Goal: Information Seeking & Learning: Check status

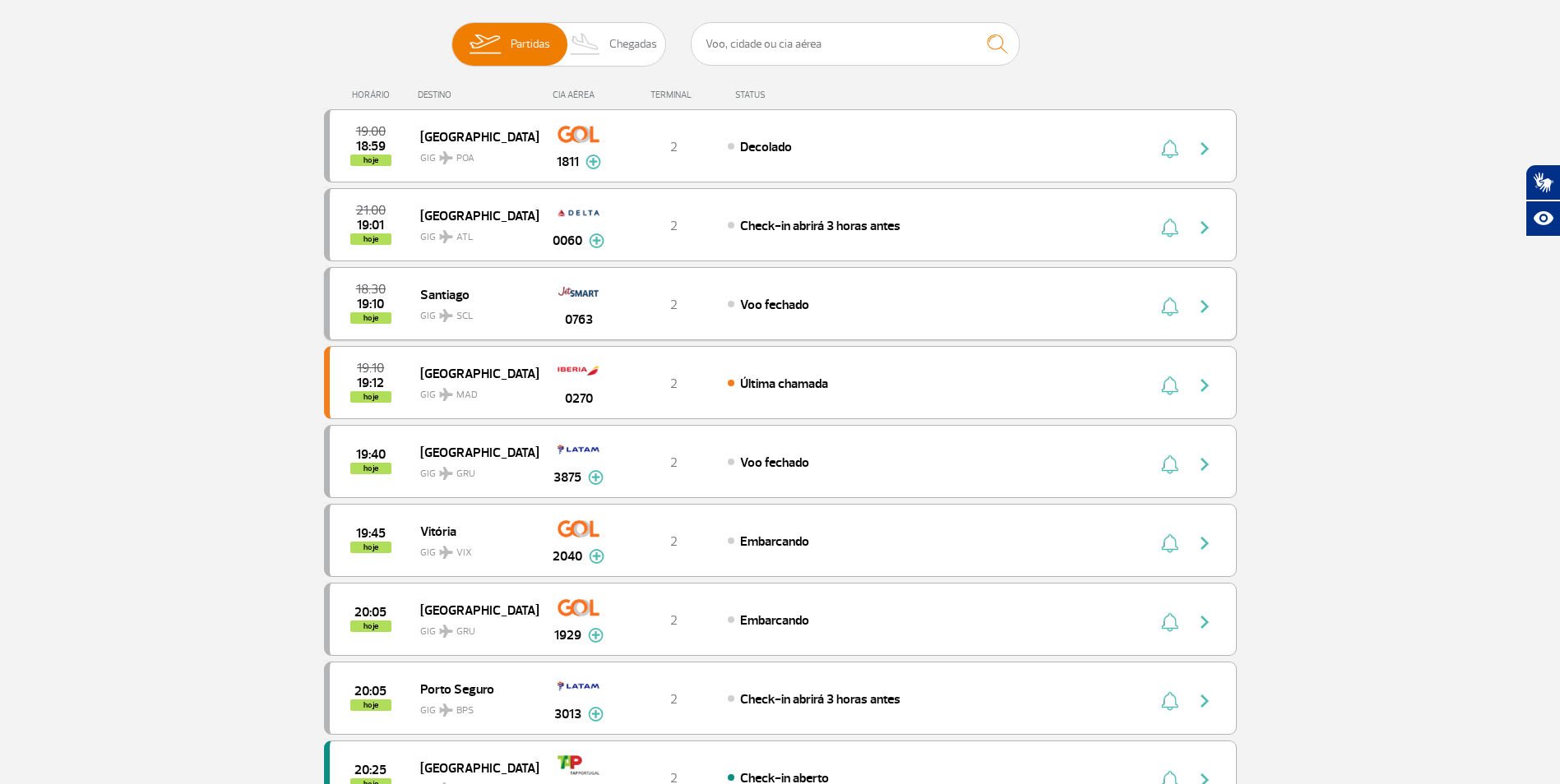
scroll to position [164, 0]
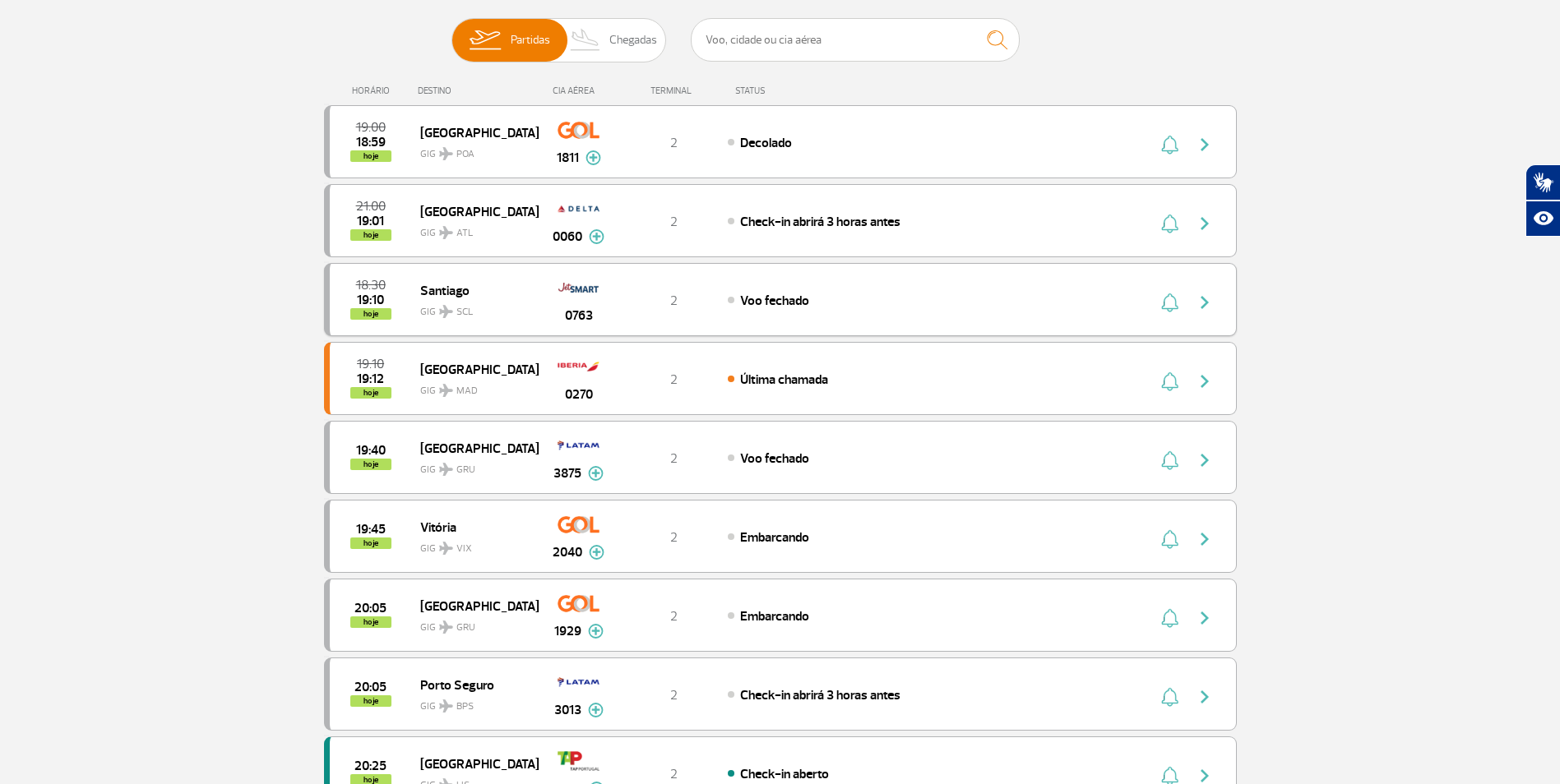
click at [725, 309] on div "18:30 19:10 hoje Santiago GIG SCL 0763 2 Voo fechado" at bounding box center [780, 299] width 913 height 73
click at [802, 298] on span "Voo fechado" at bounding box center [774, 301] width 69 height 16
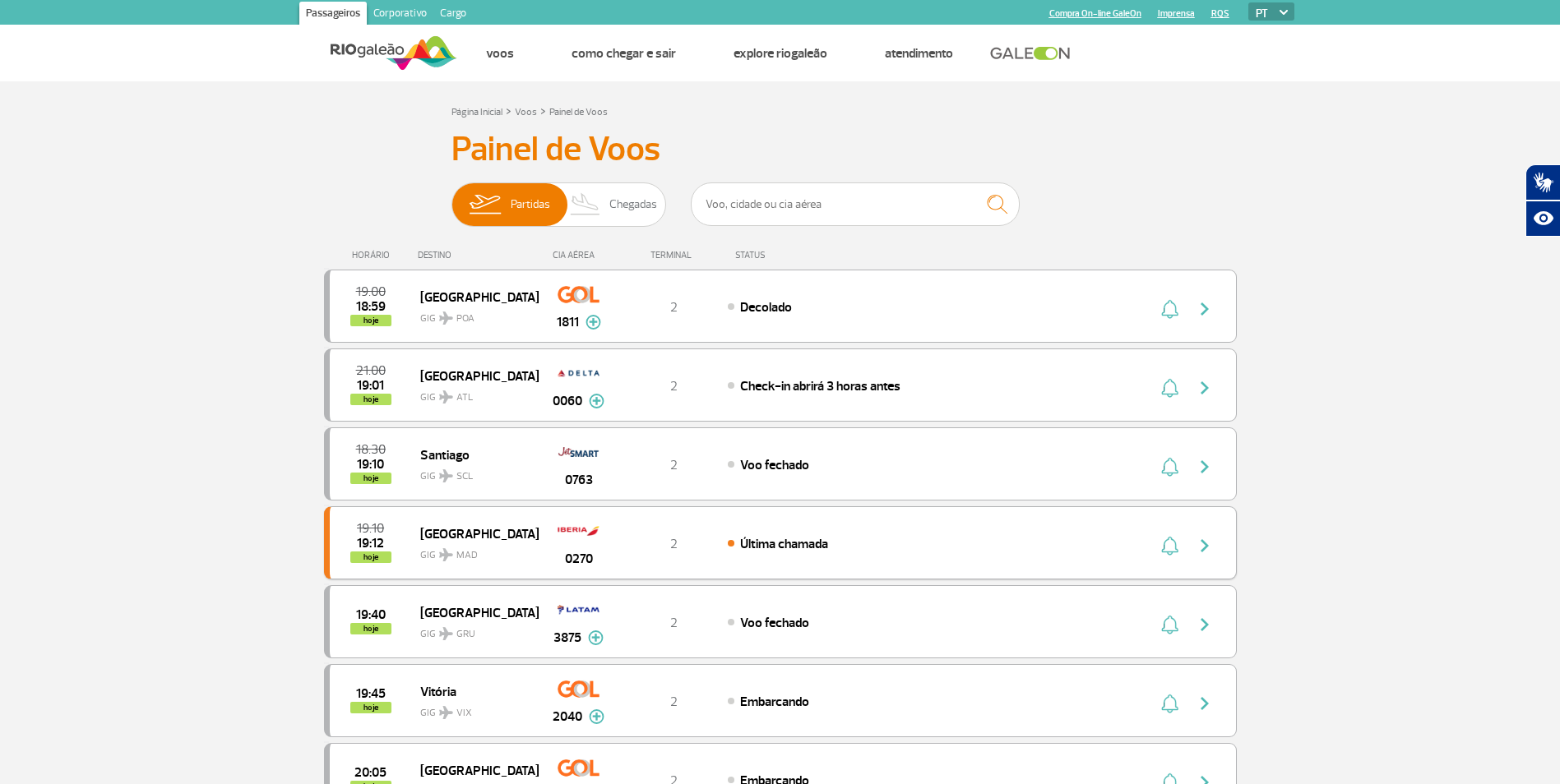
click at [815, 542] on span "Última chamada" at bounding box center [784, 544] width 88 height 16
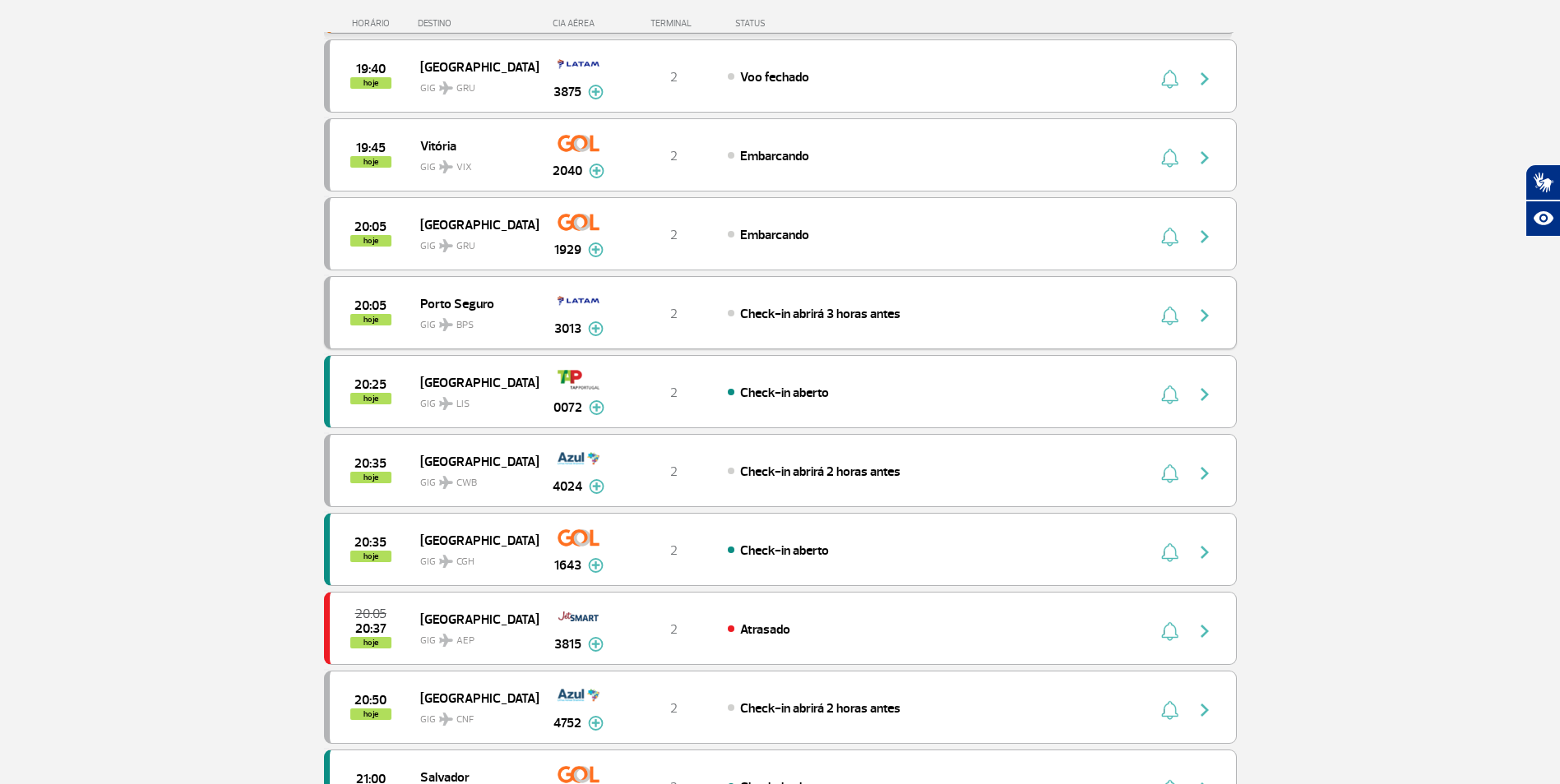
scroll to position [576, 0]
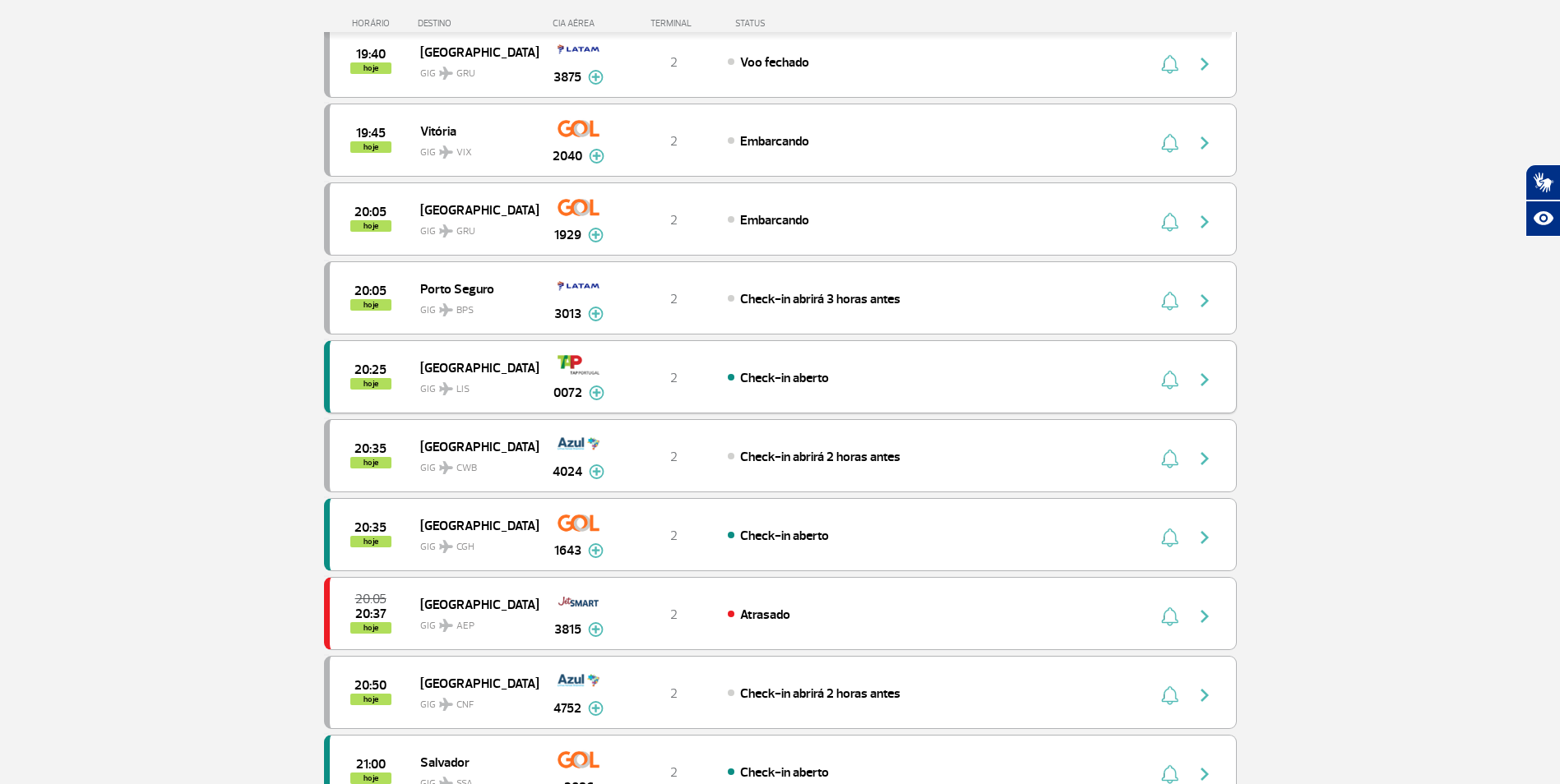
click at [633, 377] on div "2" at bounding box center [673, 378] width 108 height 18
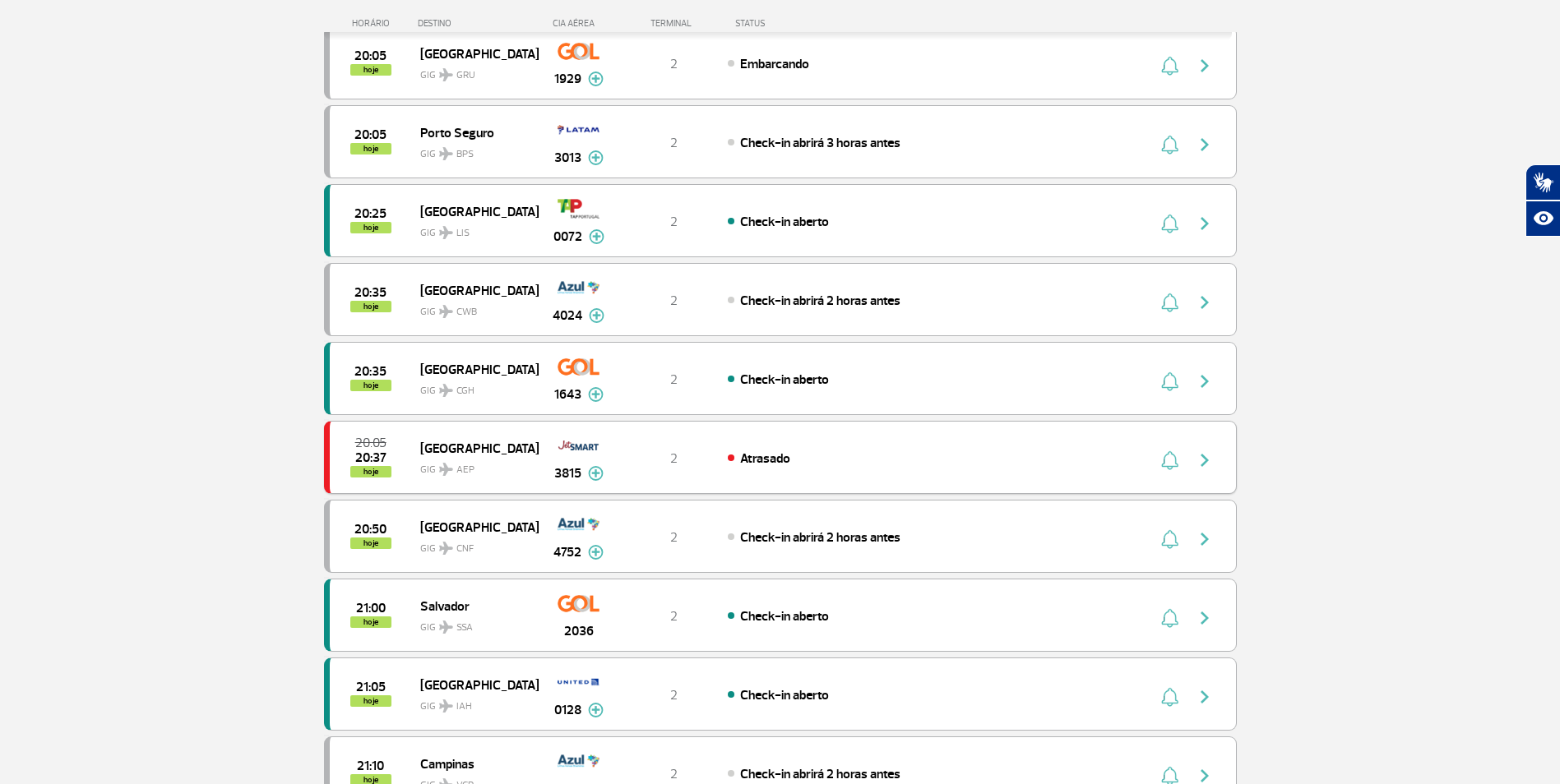
scroll to position [740, 0]
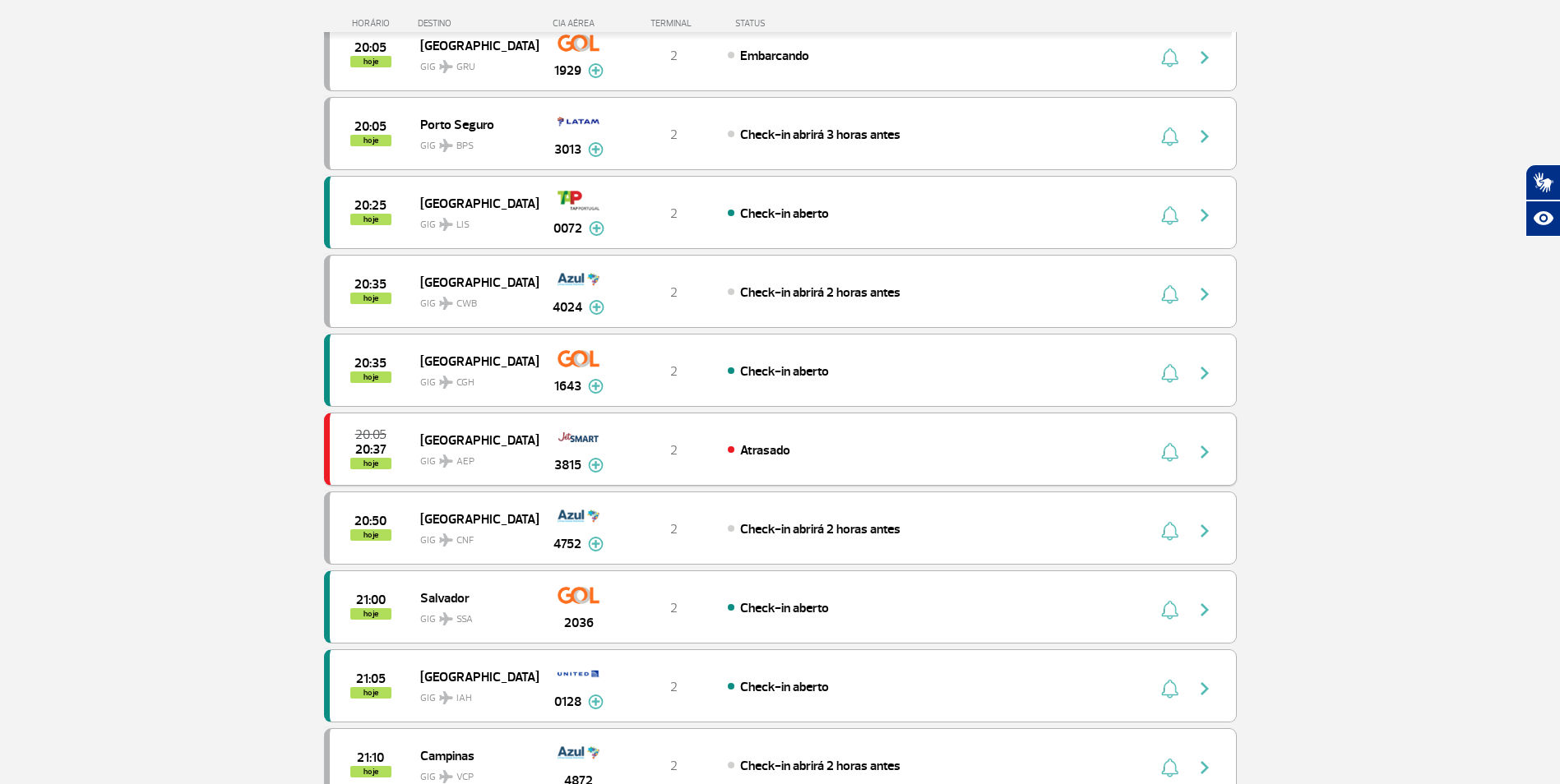
click at [586, 449] on img at bounding box center [579, 437] width 42 height 28
click at [742, 448] on span "Atrasado" at bounding box center [765, 451] width 50 height 16
click at [814, 444] on div "Atrasado" at bounding box center [908, 450] width 362 height 18
click at [858, 447] on div "Atrasado" at bounding box center [908, 450] width 362 height 18
click at [1176, 444] on img "button" at bounding box center [1169, 452] width 17 height 20
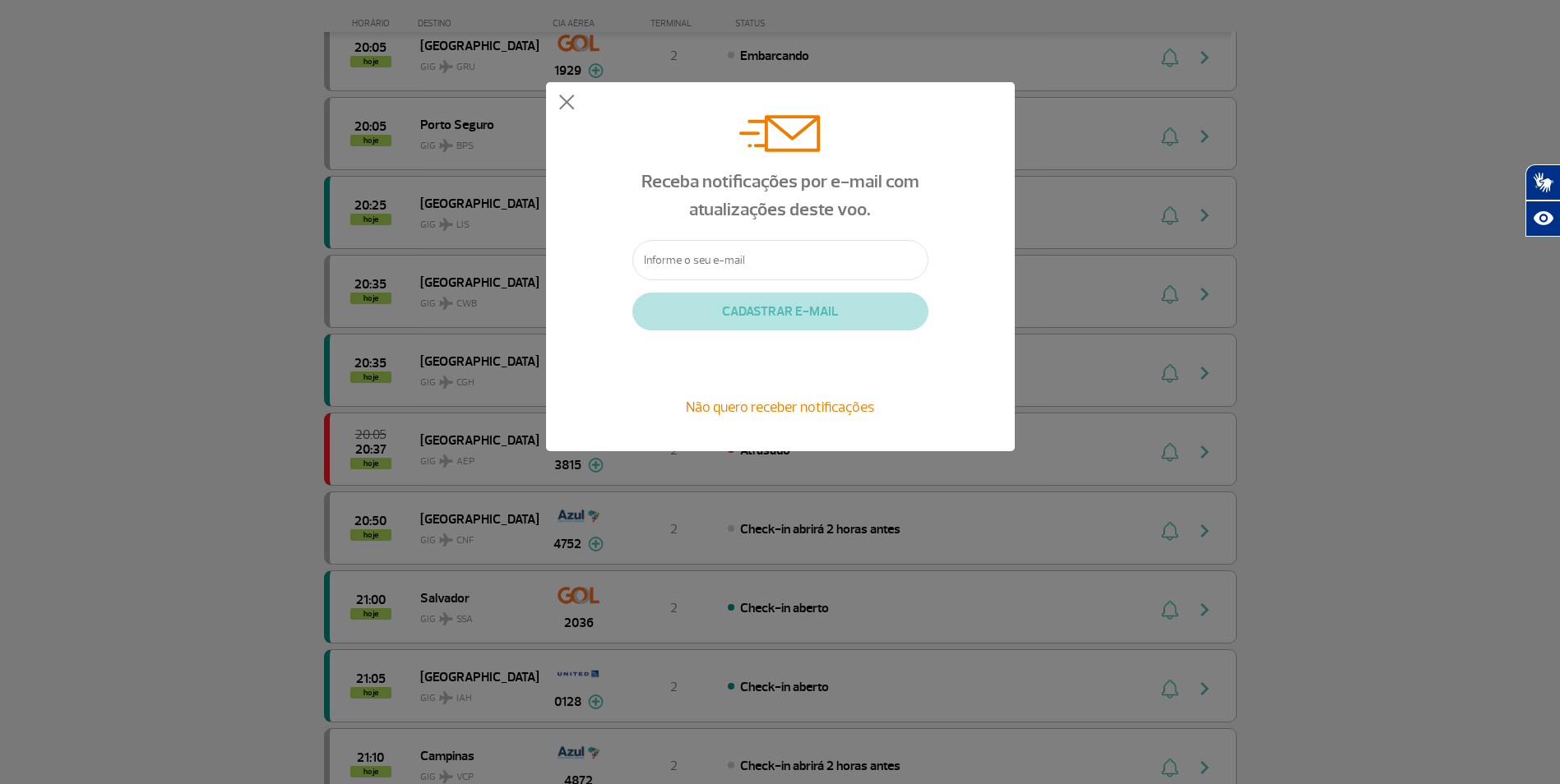
click at [1112, 231] on div "Receba notificações por e-mail com atualizações deste voo. CADASTRAR E-MAIL Não…" at bounding box center [780, 267] width 1560 height 533
click at [569, 106] on button at bounding box center [566, 103] width 16 height 16
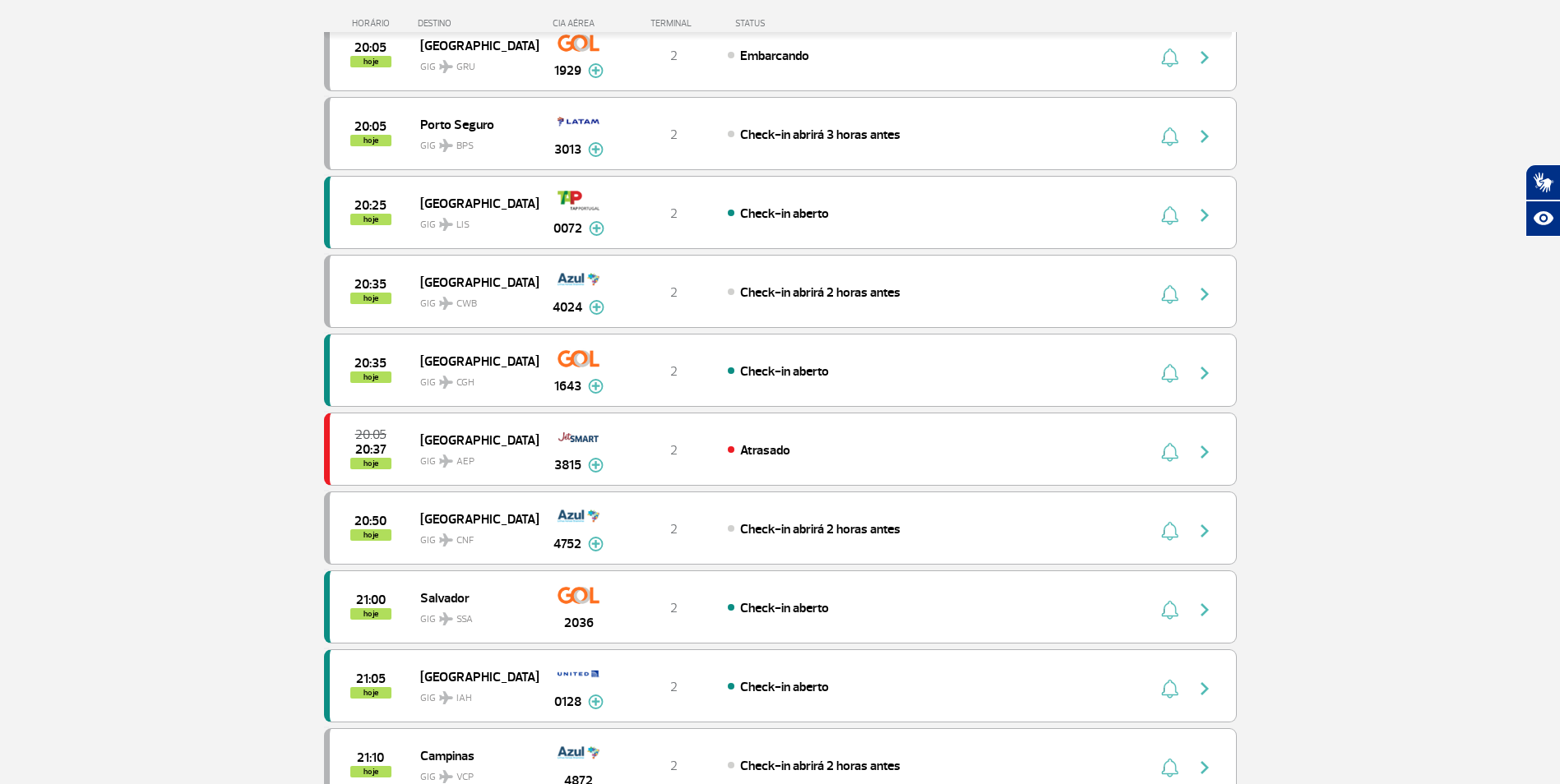
click at [953, 443] on div "Receba notificações por e-mail com atualizações deste voo. CADASTRAR E-MAIL Não…" at bounding box center [780, 267] width 469 height 369
click at [943, 453] on div "Atrasado" at bounding box center [908, 450] width 362 height 18
click at [937, 451] on div "Atrasado" at bounding box center [908, 450] width 362 height 18
click at [931, 447] on div "Atrasado" at bounding box center [908, 450] width 362 height 18
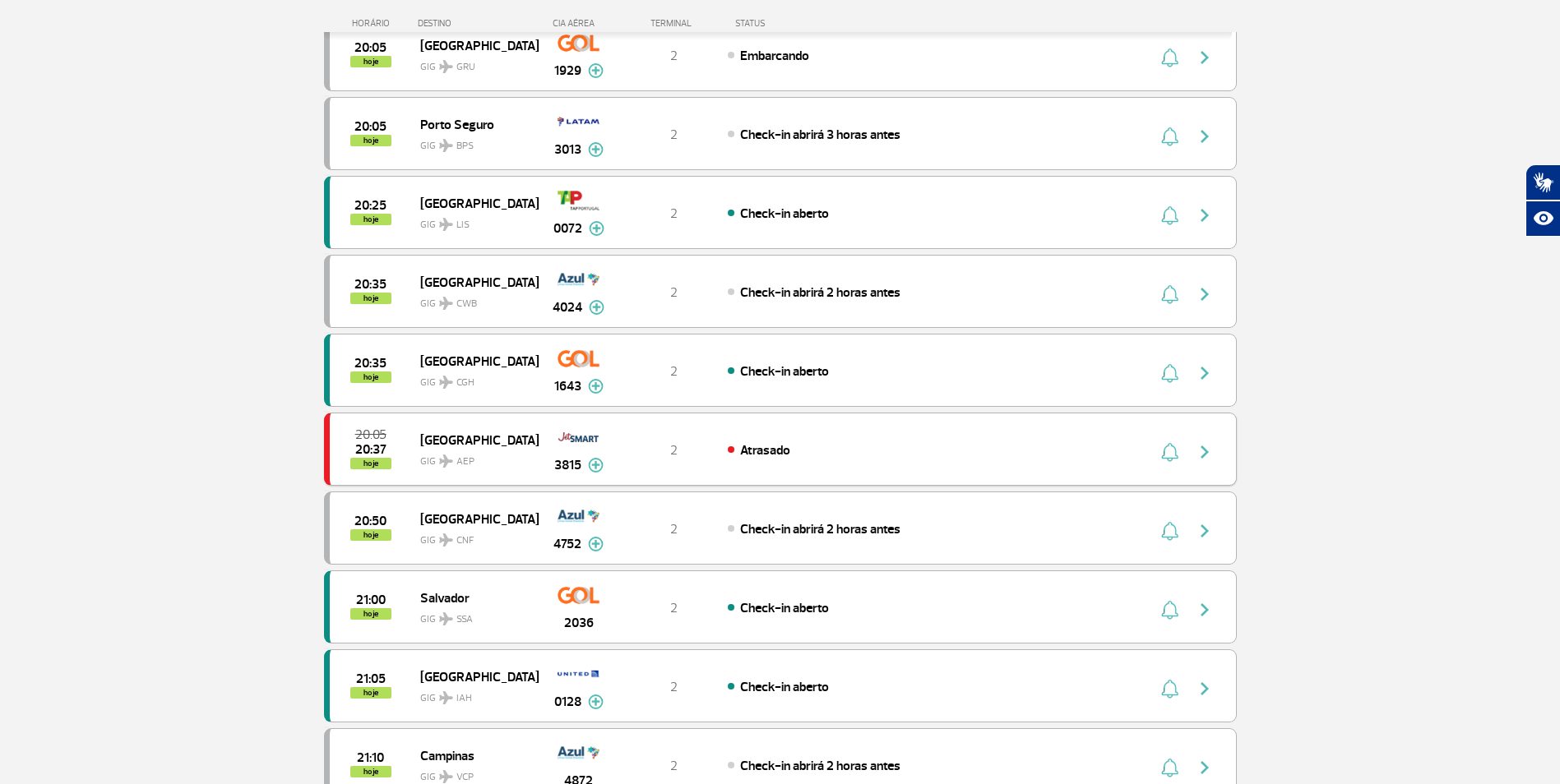
click at [931, 447] on div "Atrasado" at bounding box center [908, 450] width 362 height 18
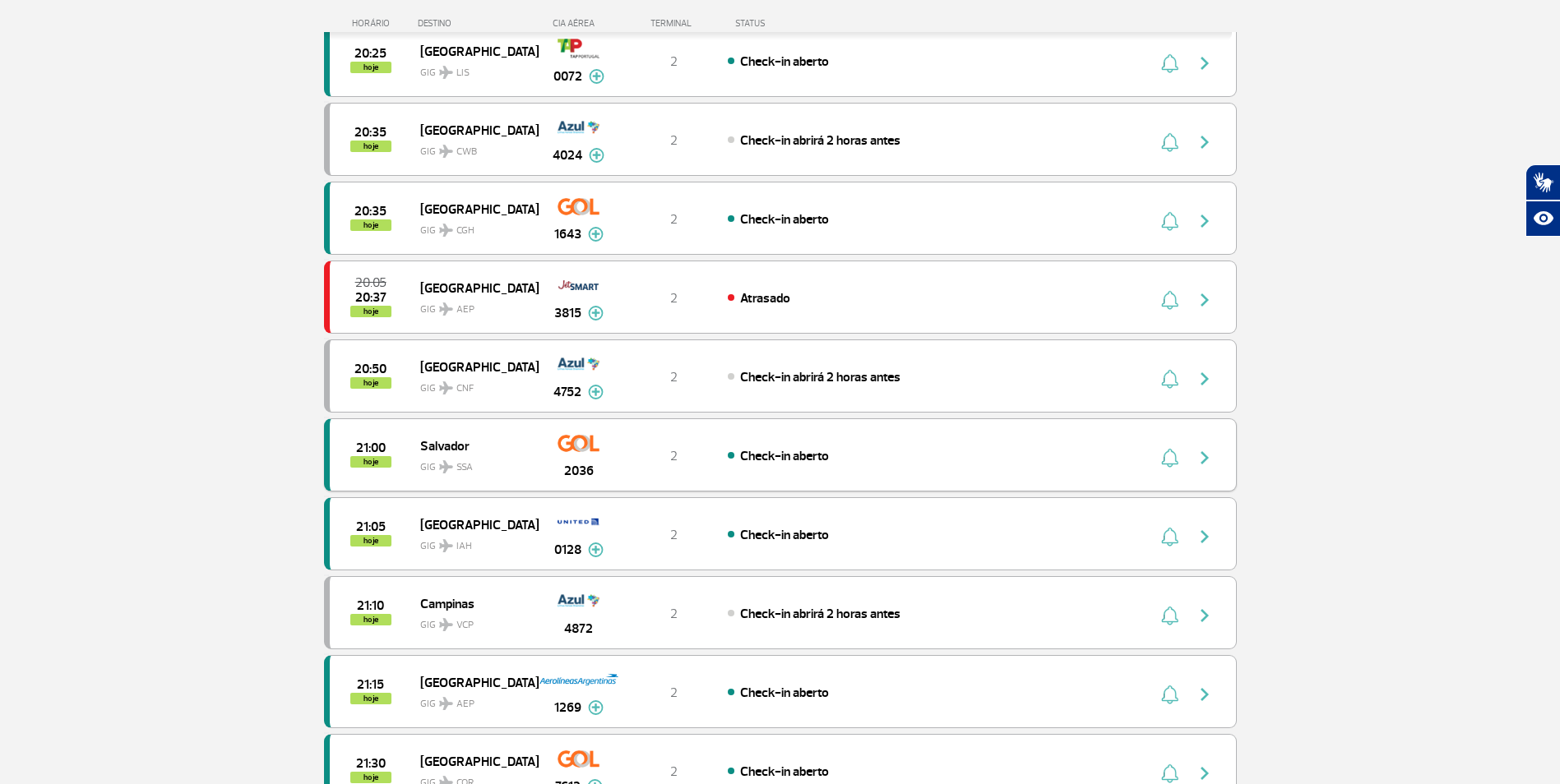
scroll to position [905, 0]
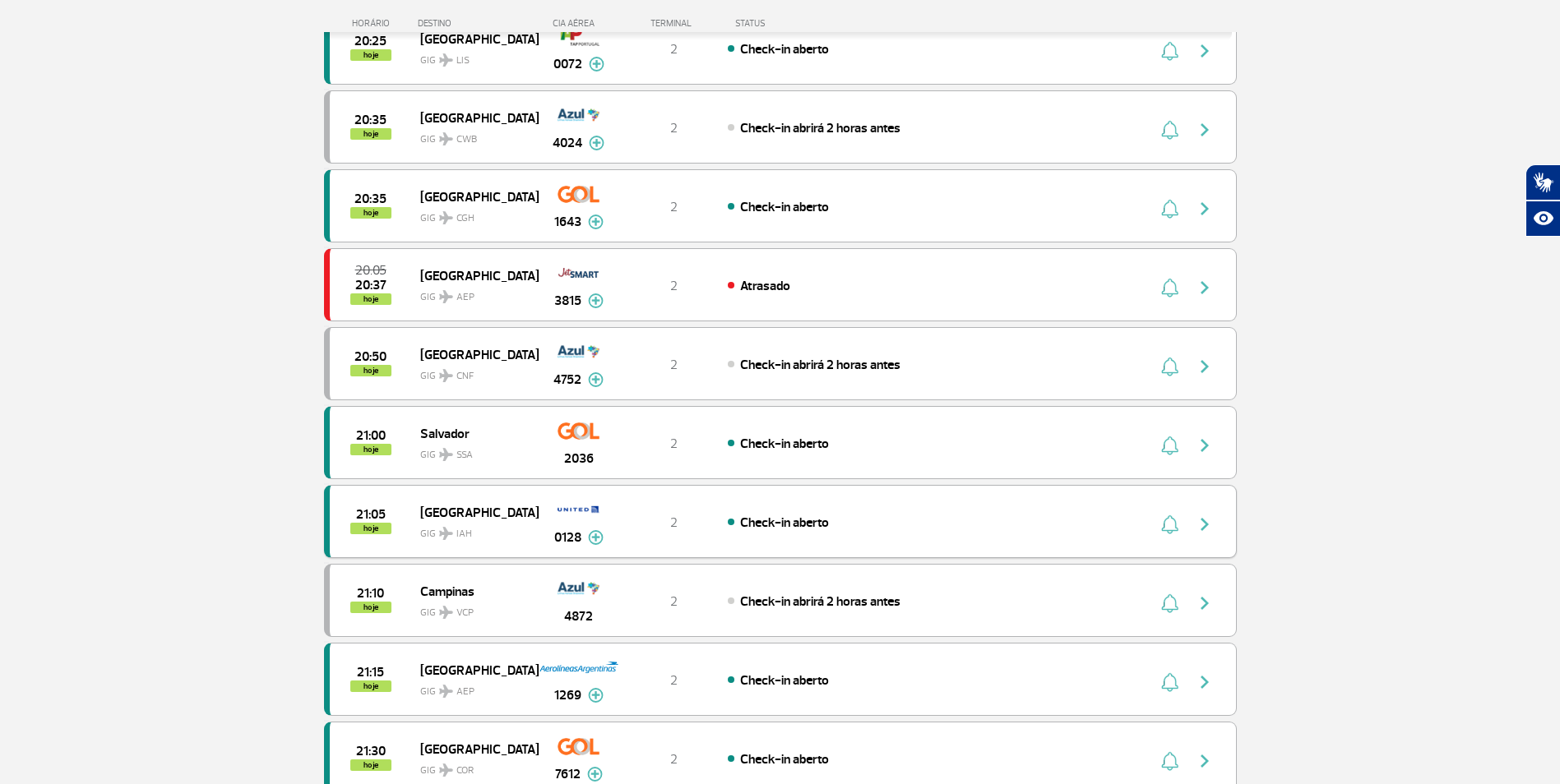
click at [753, 516] on span "Check-in aberto" at bounding box center [784, 523] width 89 height 16
click at [905, 493] on div "21:05 hoje [GEOGRAPHIC_DATA] 0128 2 Check-in aberto Parcerias: ANA-All Nippon A…" at bounding box center [780, 521] width 913 height 73
click at [906, 513] on div "Check-in aberto" at bounding box center [908, 522] width 362 height 18
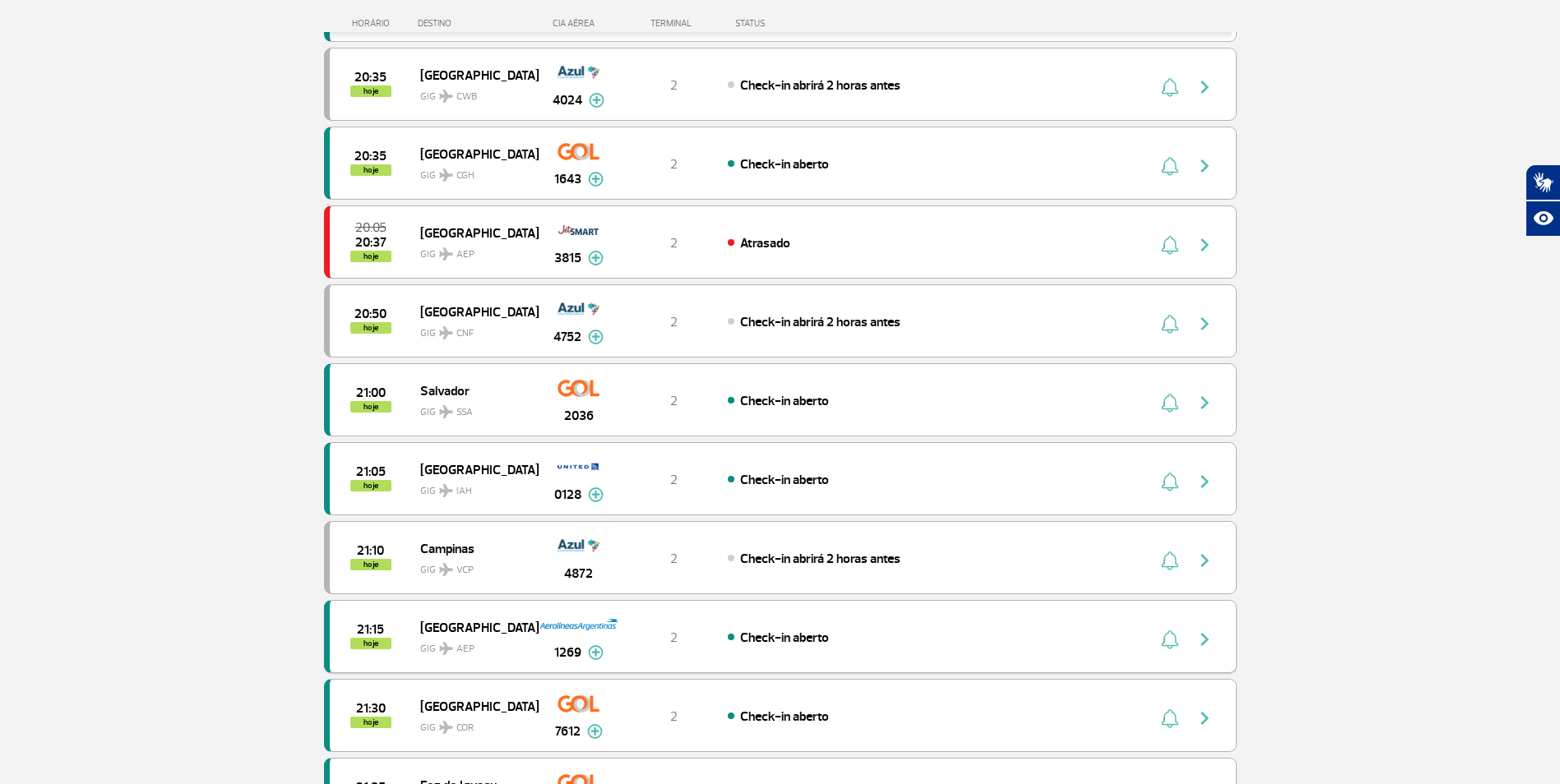
scroll to position [1069, 0]
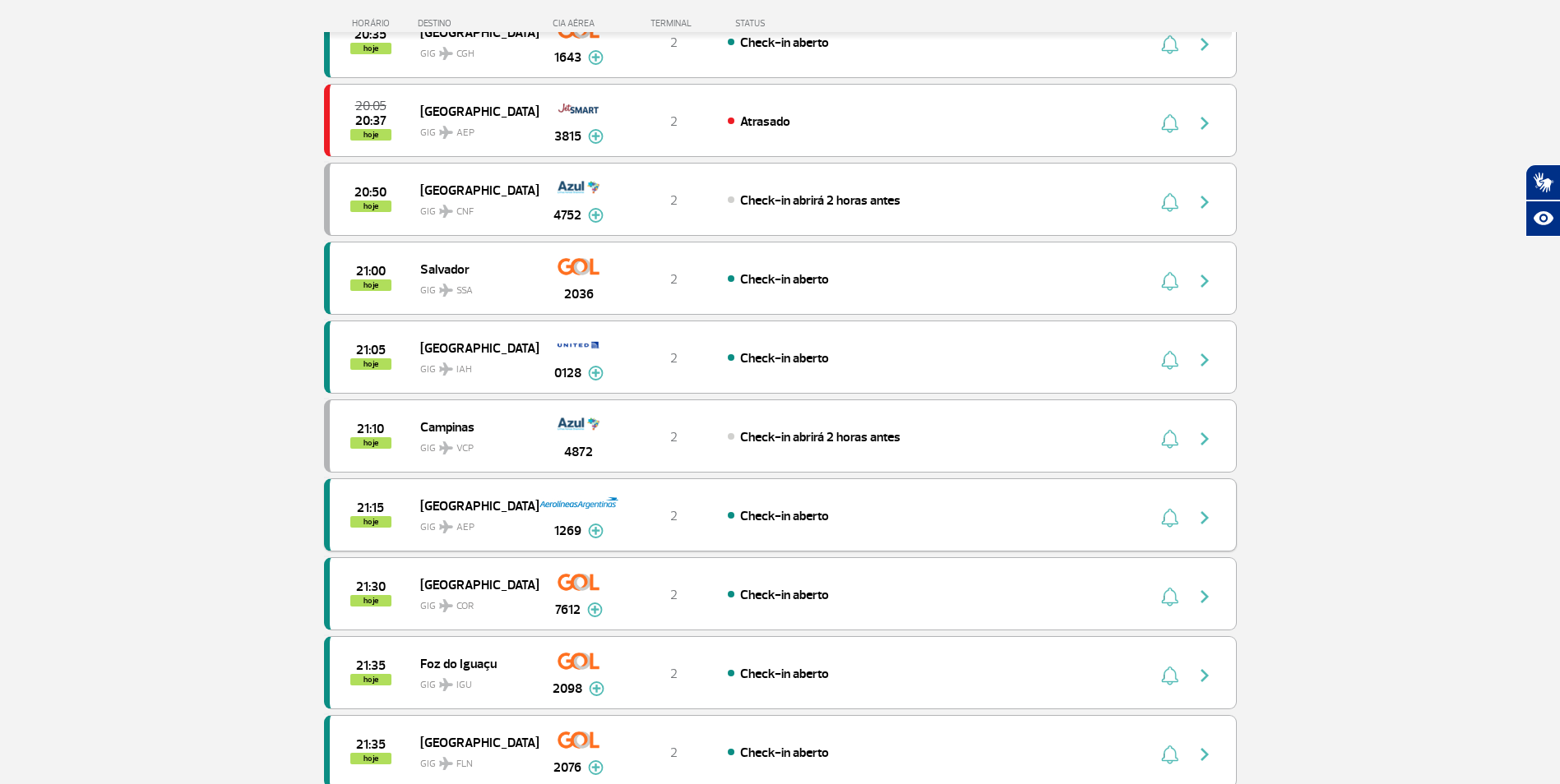
click at [922, 521] on div "Check-in aberto" at bounding box center [908, 515] width 362 height 18
click at [919, 520] on div "Check-in aberto" at bounding box center [908, 515] width 362 height 18
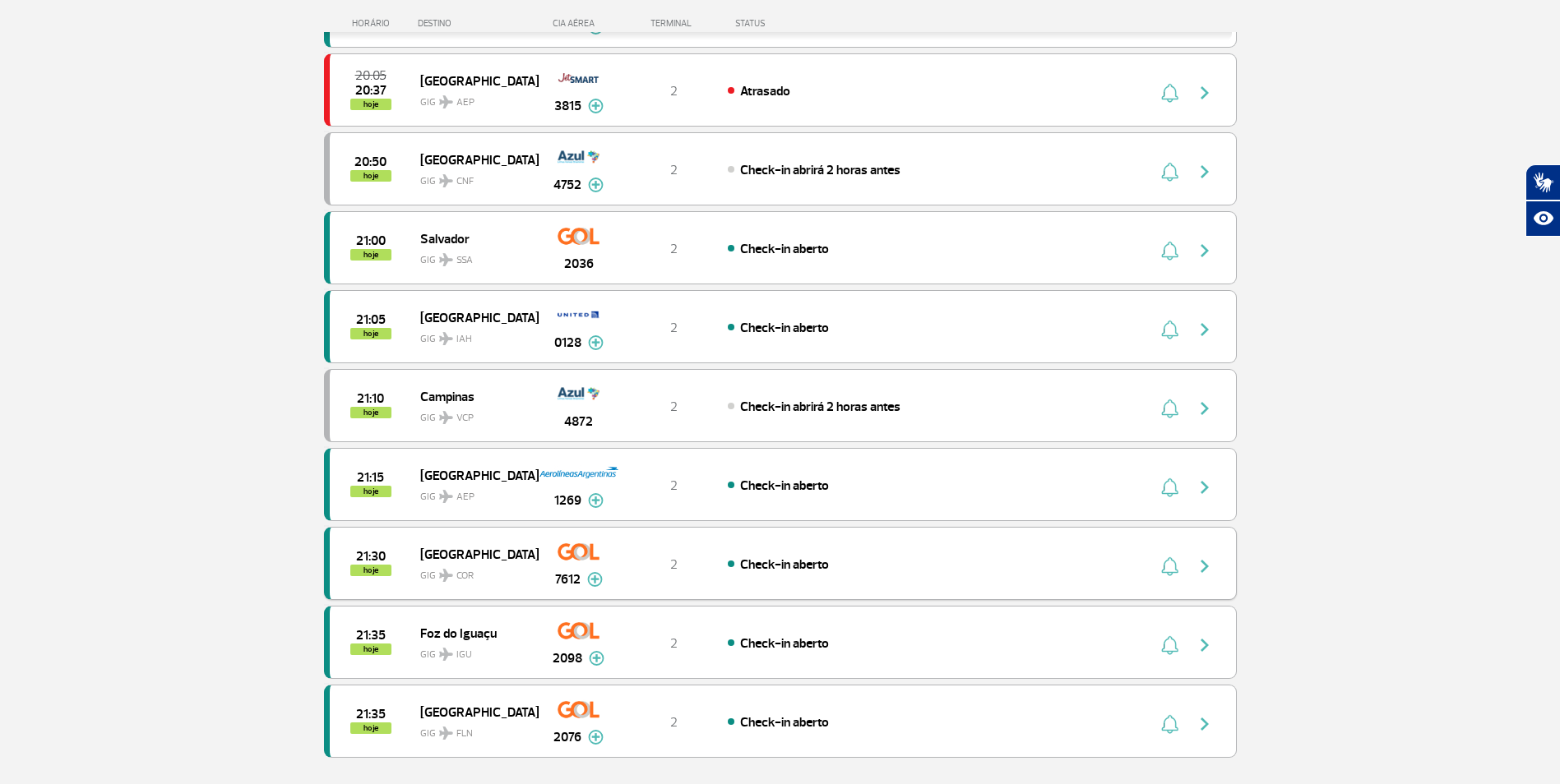
scroll to position [1151, 0]
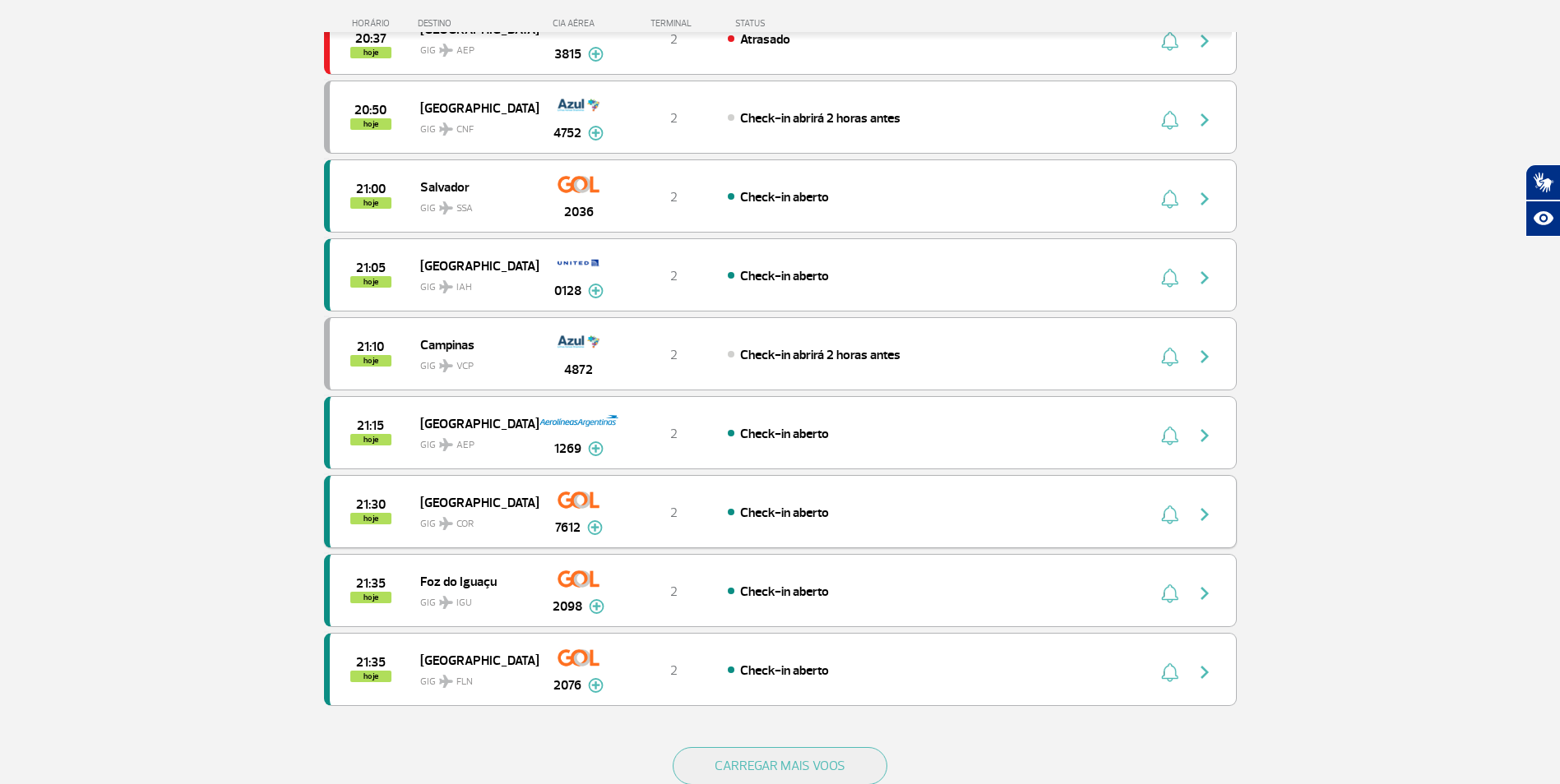
click at [901, 501] on div "21:30 hoje [GEOGRAPHIC_DATA] COR 7612 2 Check-in aberto Parcerias: American Air…" at bounding box center [780, 511] width 913 height 73
click at [902, 501] on div "21:30 hoje [GEOGRAPHIC_DATA] COR 7612 2 Check-in aberto Parcerias: American Air…" at bounding box center [780, 511] width 913 height 73
click at [917, 516] on div "Check-in aberto" at bounding box center [908, 512] width 362 height 18
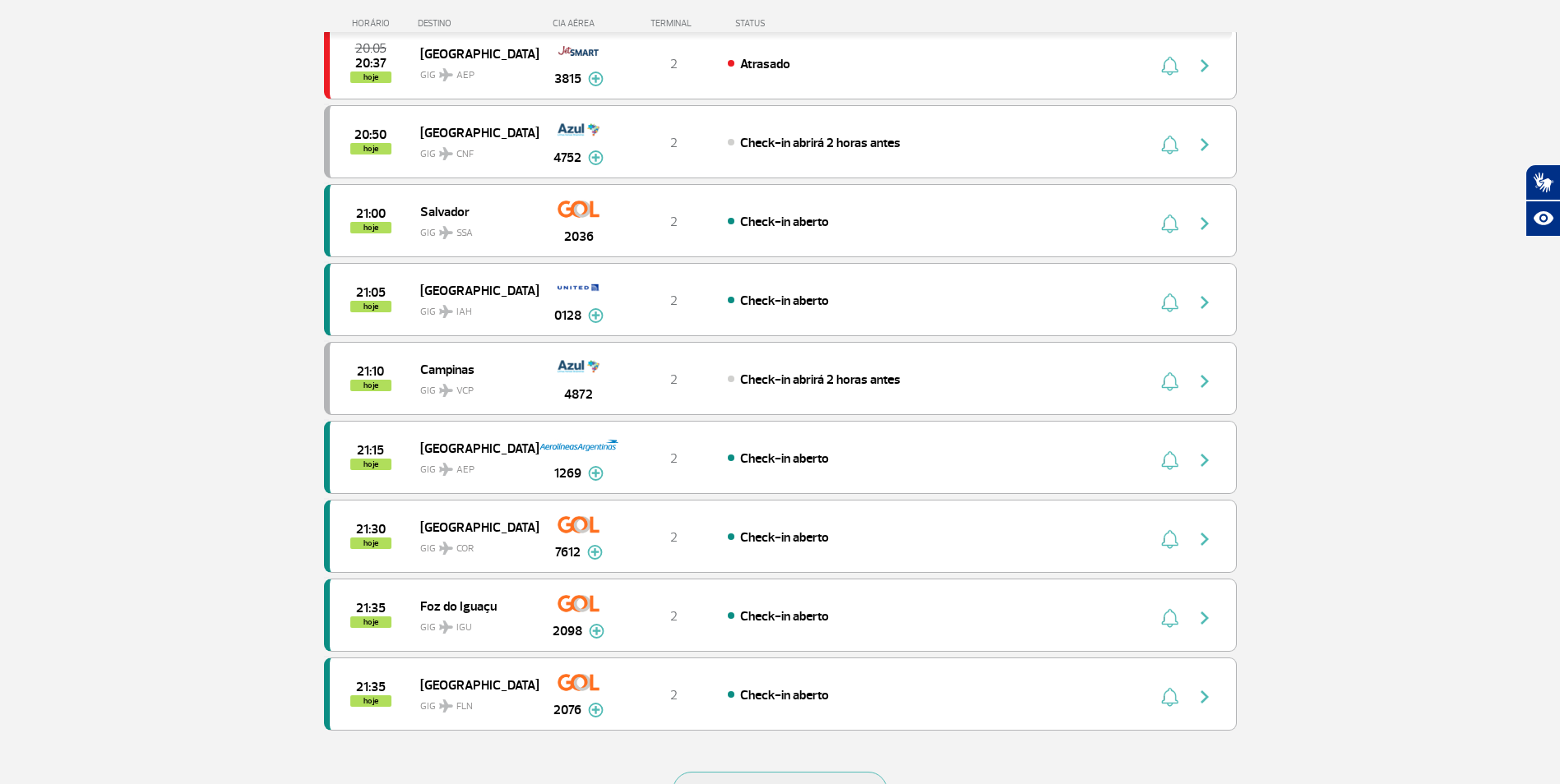
scroll to position [1443, 0]
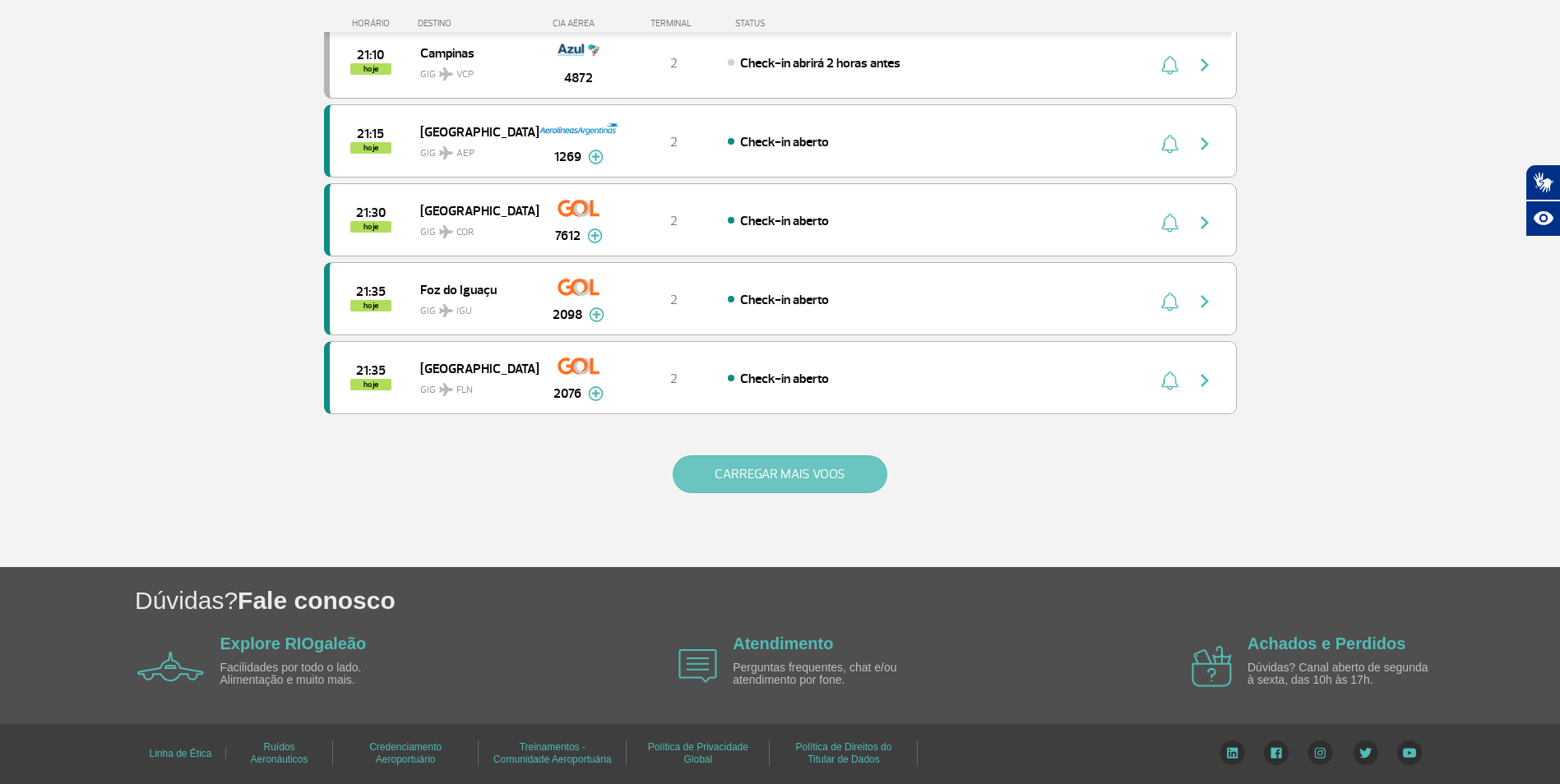
click at [751, 467] on button "CARREGAR MAIS VOOS" at bounding box center [780, 474] width 214 height 38
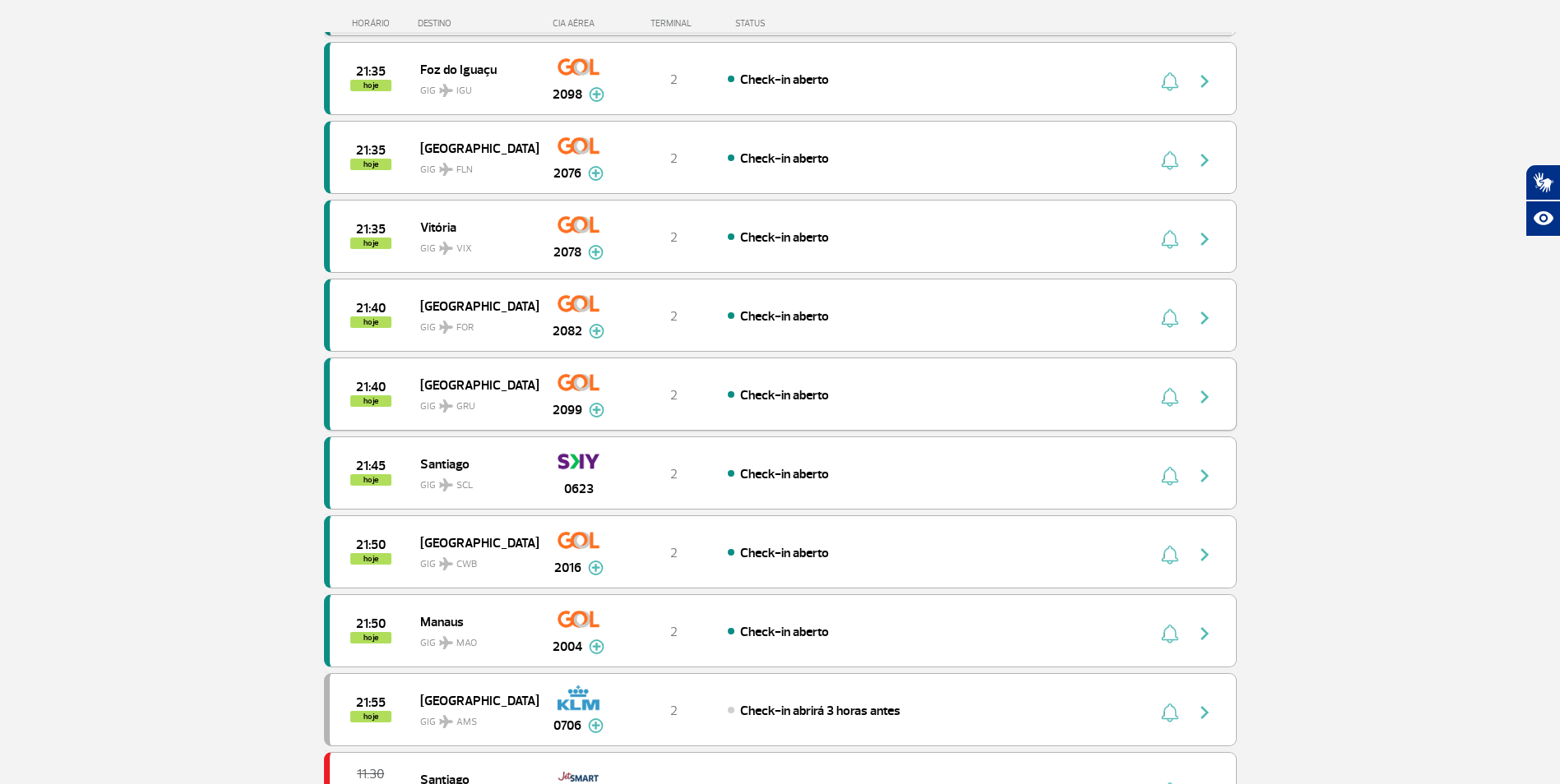
scroll to position [1690, 0]
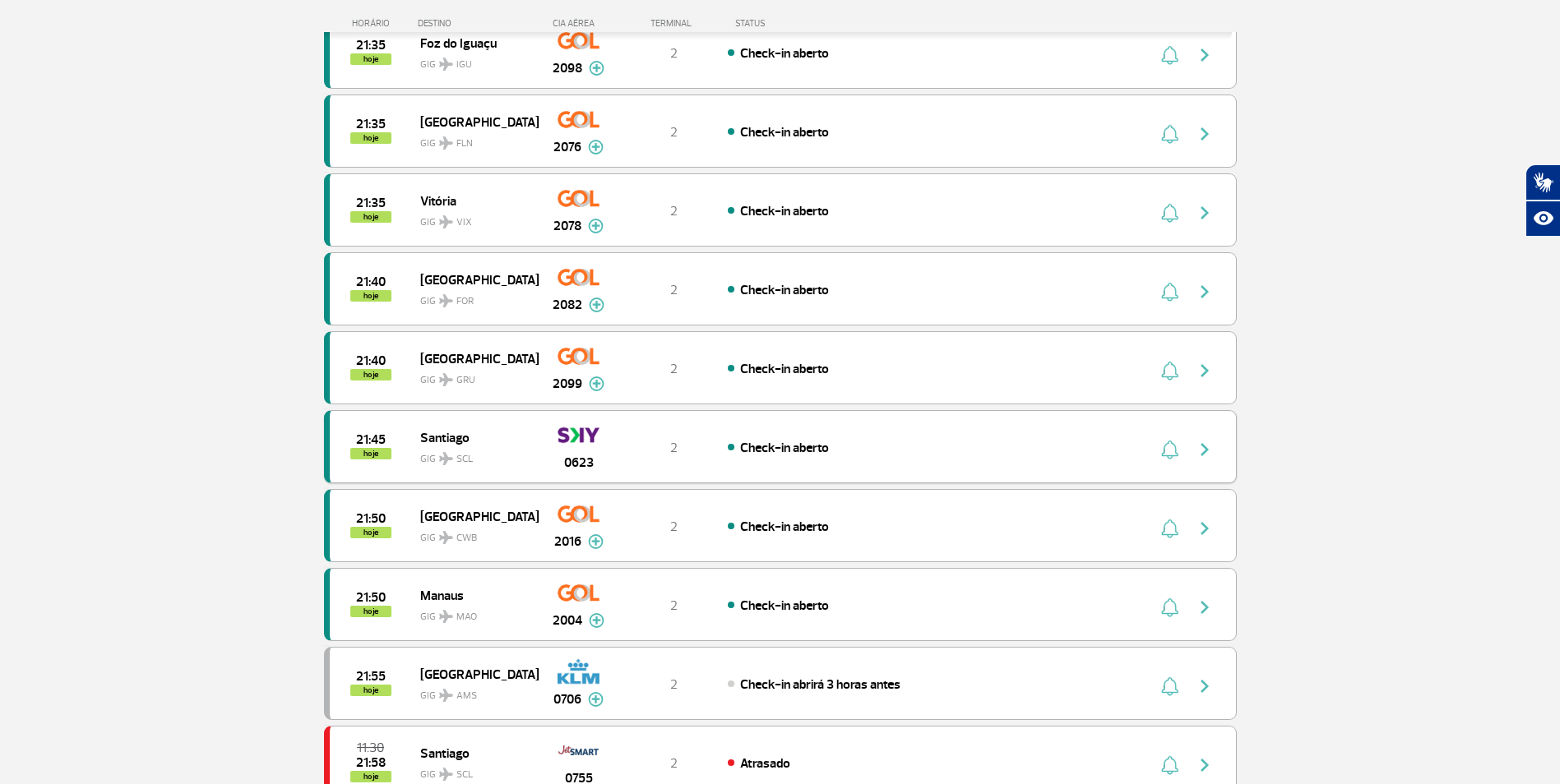
click at [739, 432] on div "21:45 hoje [PERSON_NAME] SCL 0623 2 Check-in aberto" at bounding box center [780, 446] width 913 height 73
click at [776, 445] on span "Check-in aberto" at bounding box center [784, 448] width 89 height 16
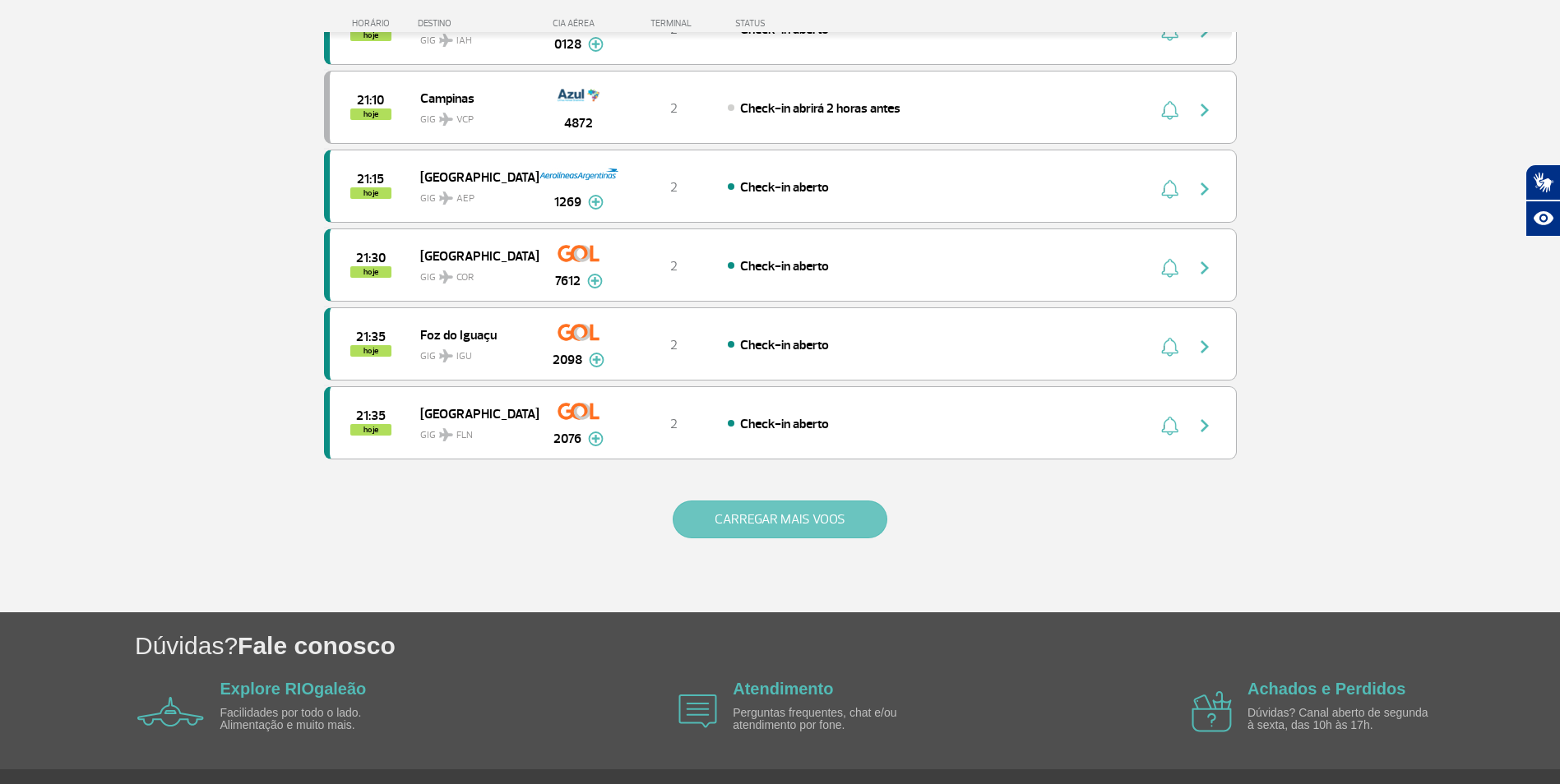
click at [742, 533] on button "CARREGAR MAIS VOOS" at bounding box center [780, 520] width 214 height 38
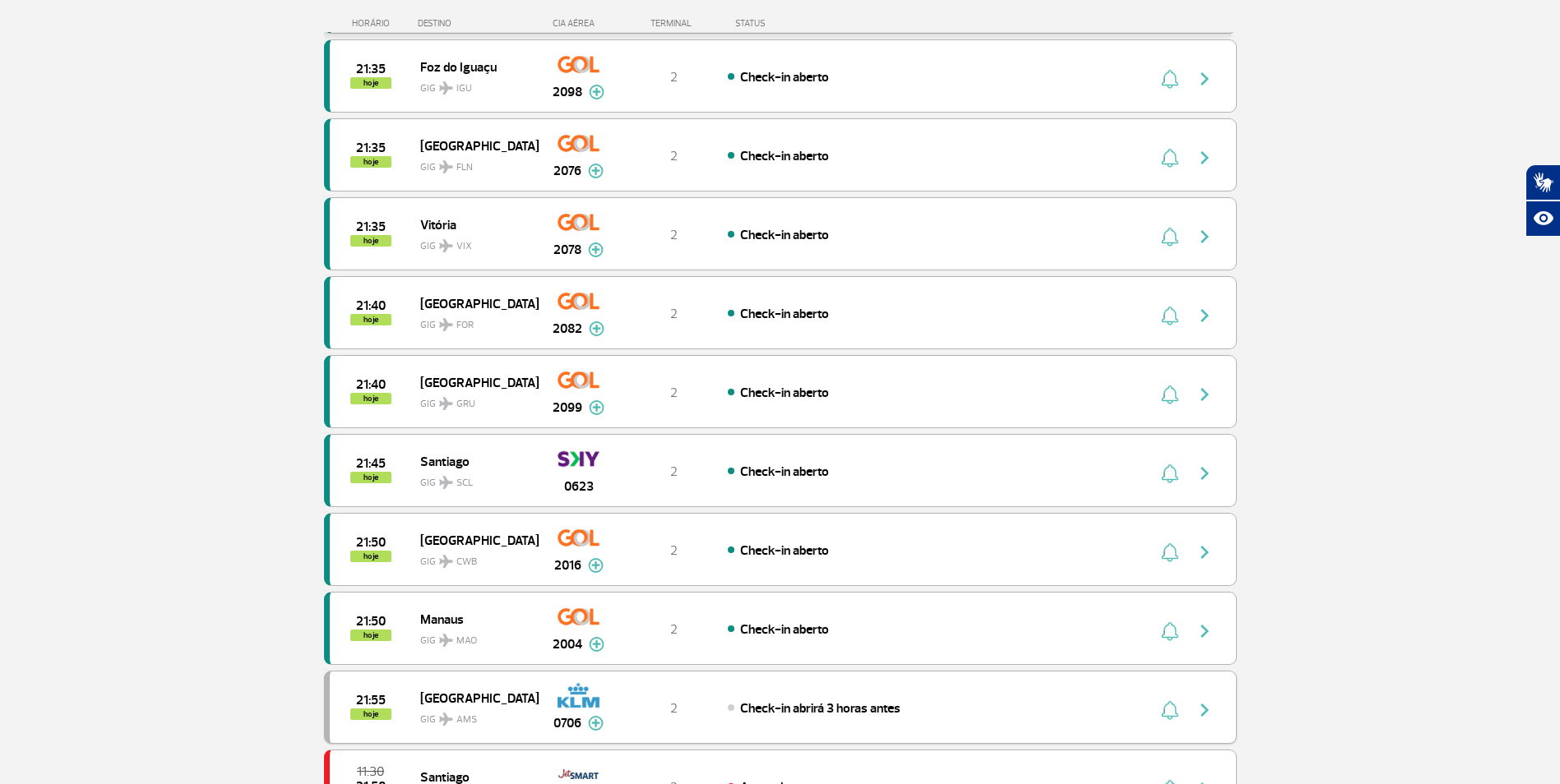
scroll to position [1891, 0]
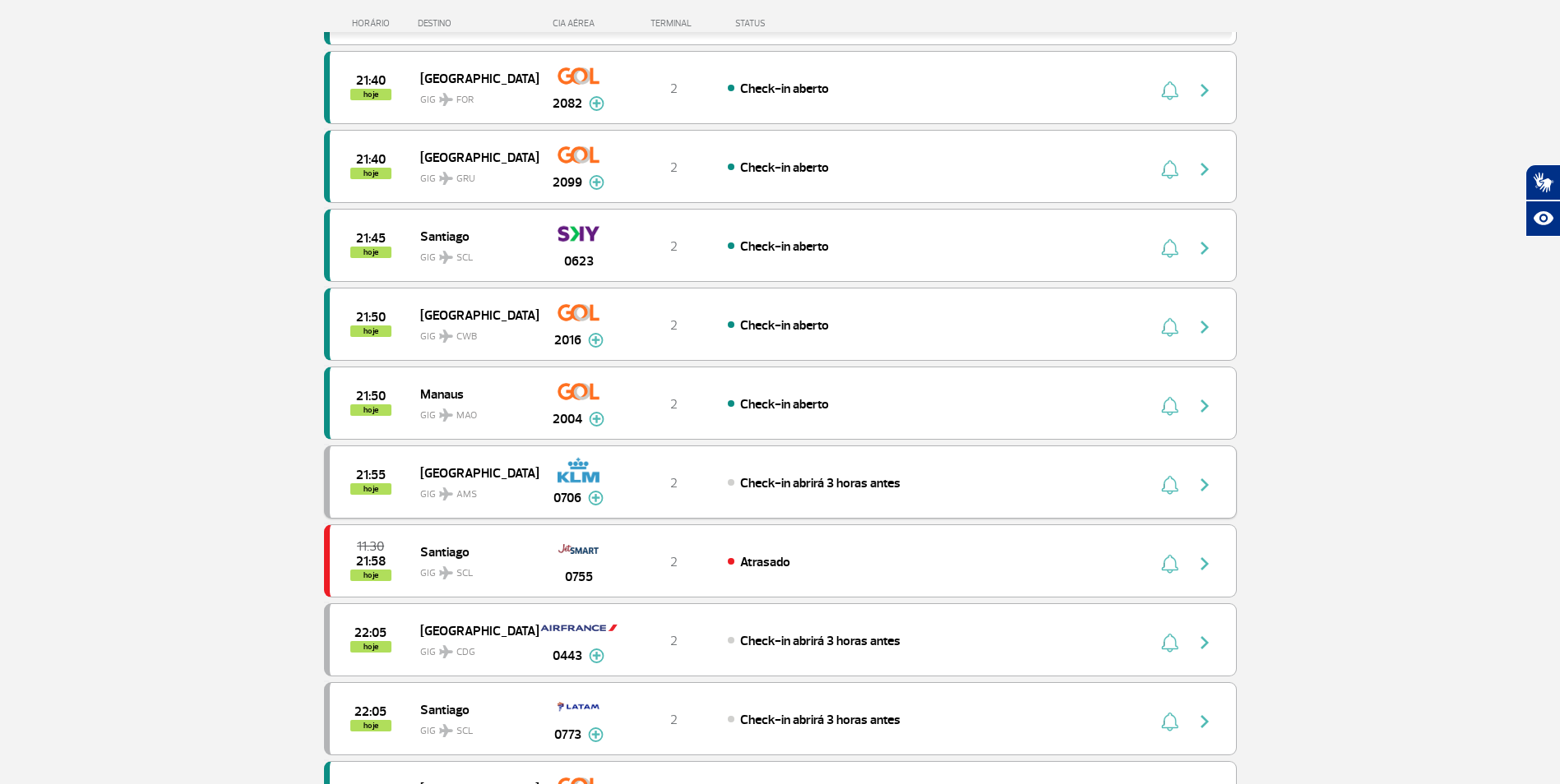
click at [874, 490] on span "Check-in abrirá 3 horas antes" at bounding box center [820, 483] width 160 height 16
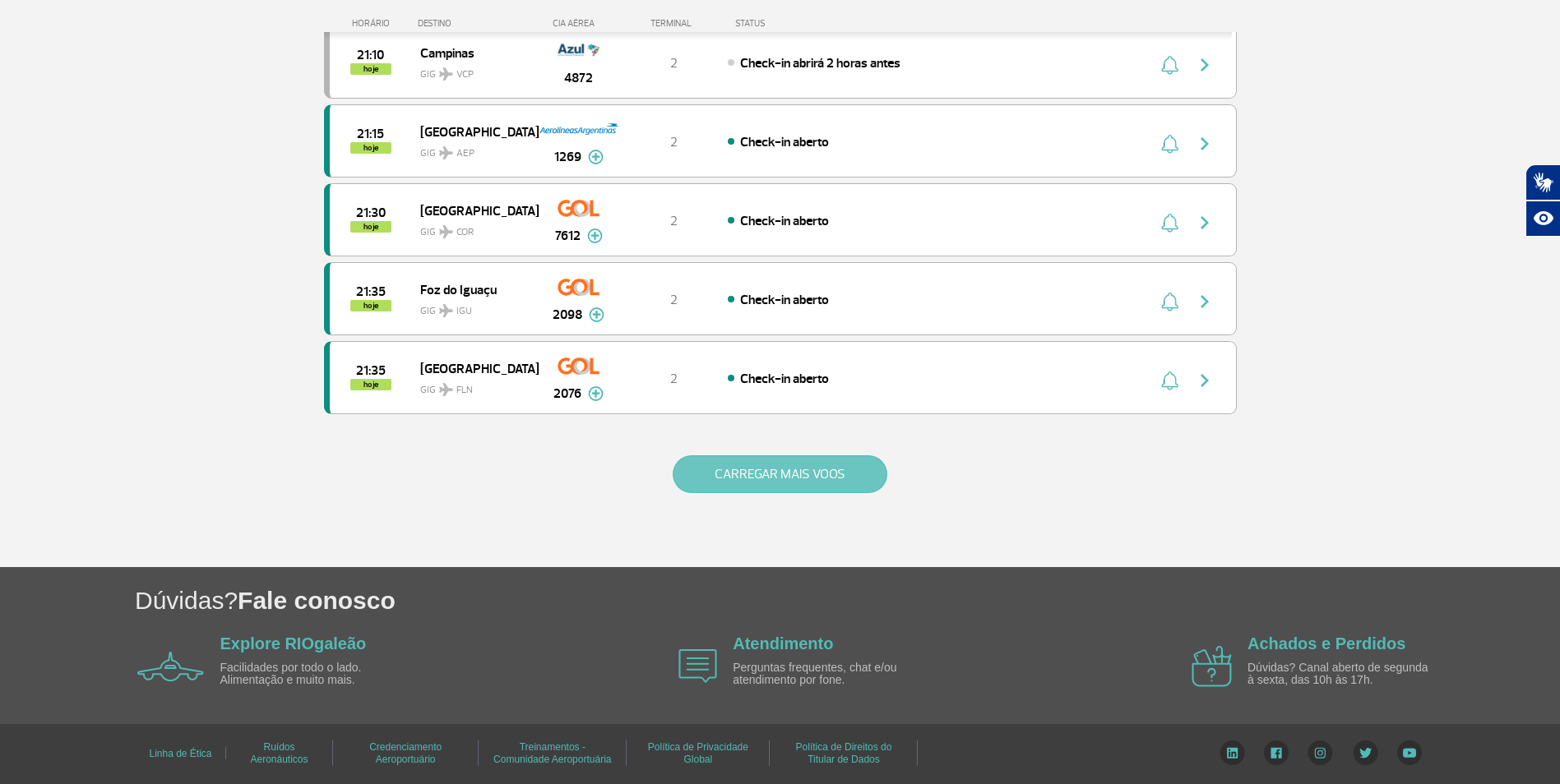
click at [716, 483] on button "CARREGAR MAIS VOOS" at bounding box center [780, 474] width 214 height 38
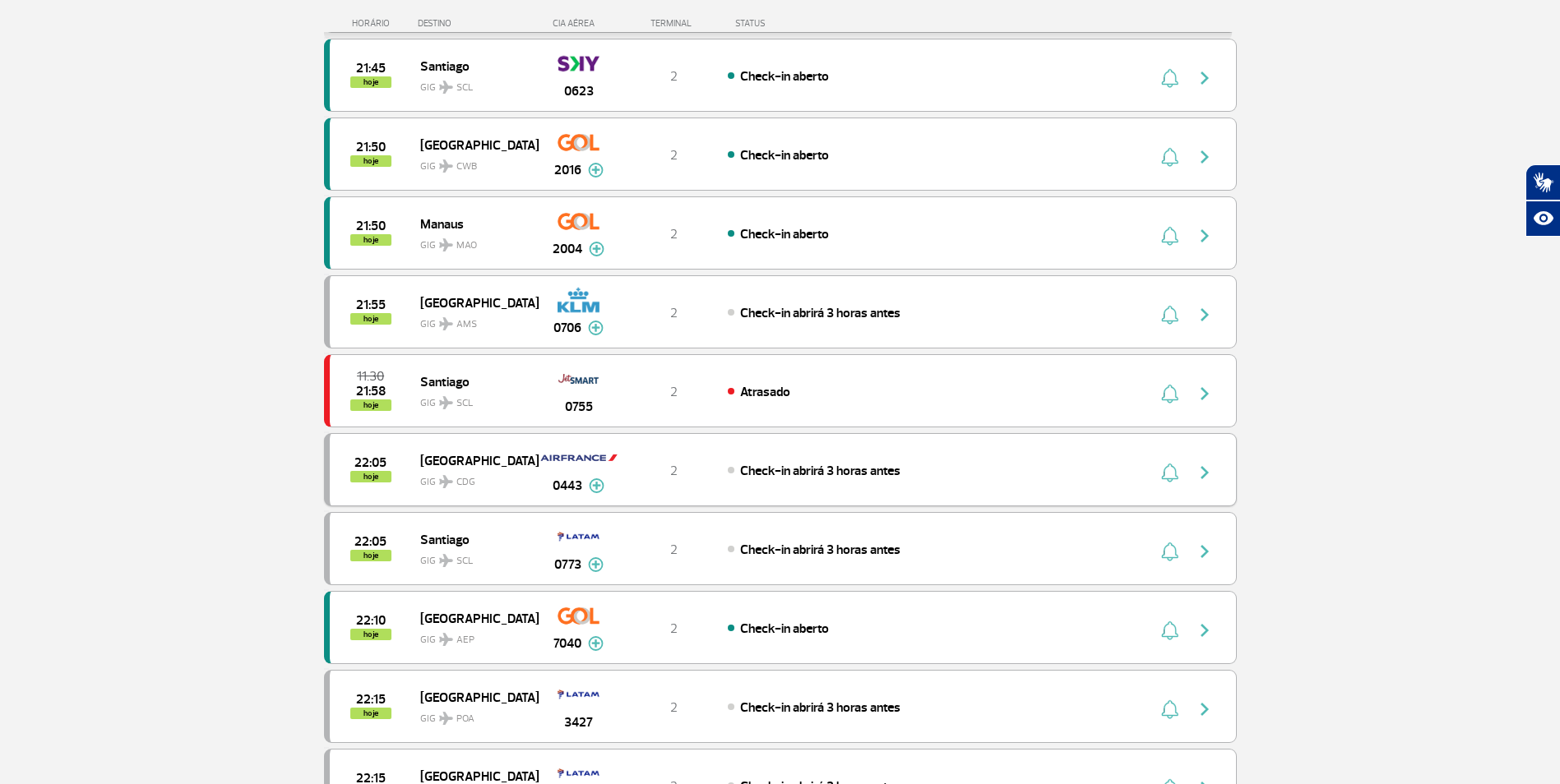
scroll to position [2101, 0]
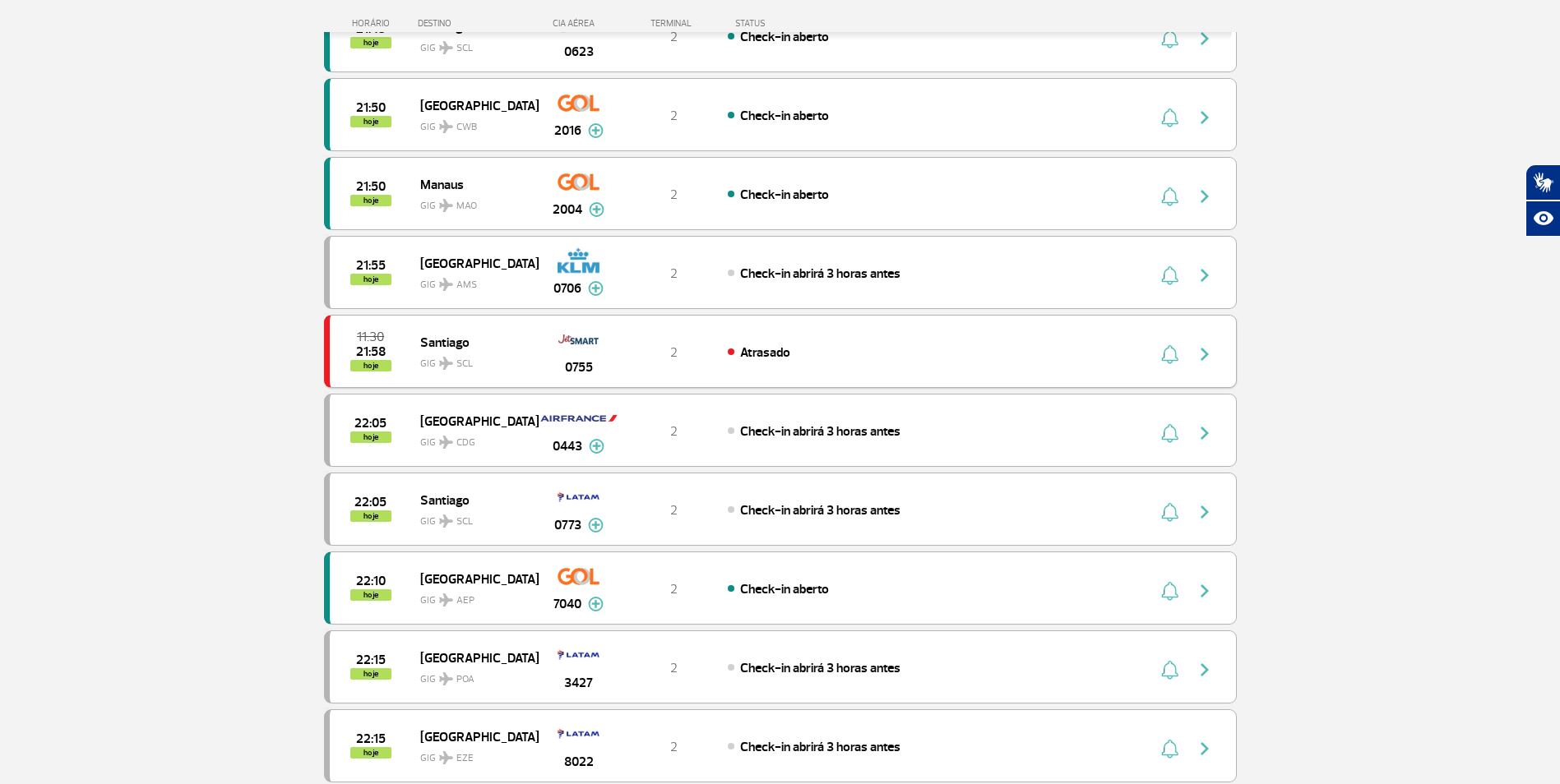
click at [858, 333] on div "11:30 21:58 hoje [PERSON_NAME] SCL 0755 2 Atrasado" at bounding box center [780, 351] width 913 height 73
click at [865, 335] on div "11:30 21:58 hoje [PERSON_NAME] SCL 0755 2 Atrasado" at bounding box center [780, 351] width 913 height 73
click at [880, 352] on div "Atrasado" at bounding box center [908, 351] width 362 height 18
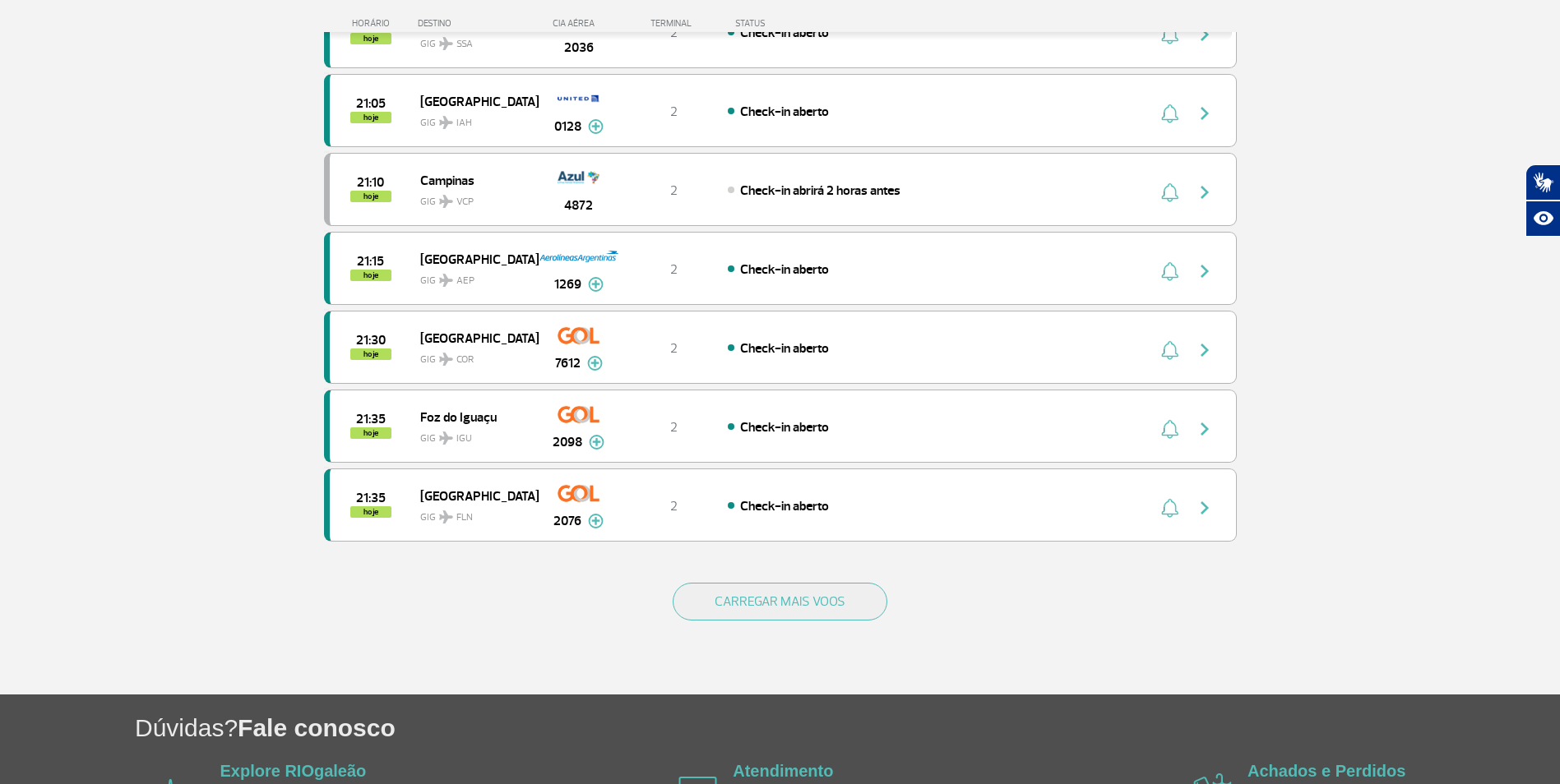
click at [829, 622] on div "CARREGAR MAIS VOOS" at bounding box center [780, 628] width 913 height 132
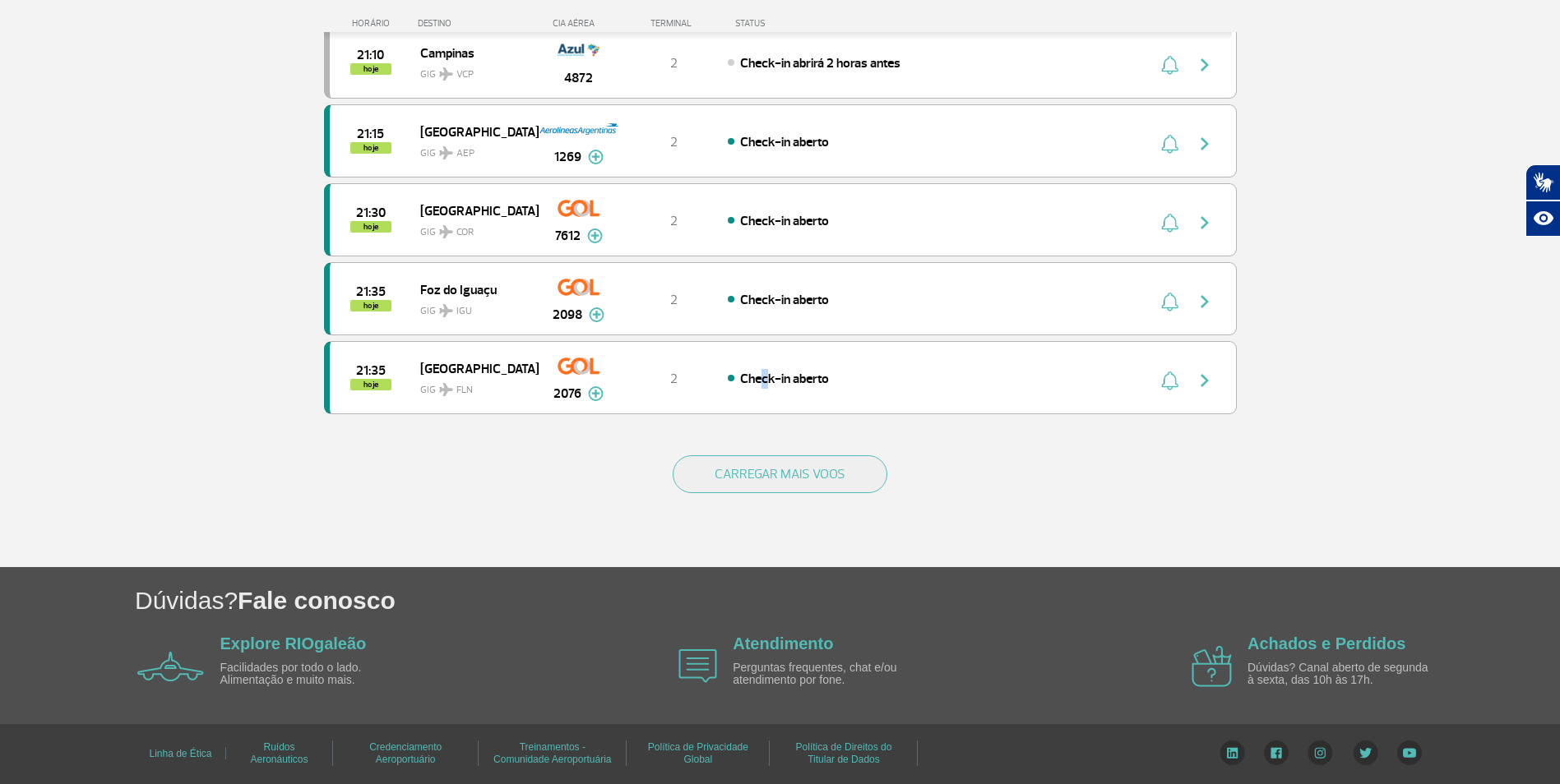
drag, startPoint x: 761, startPoint y: 434, endPoint x: 784, endPoint y: 472, distance: 44.4
click at [784, 472] on button "CARREGAR MAIS VOOS" at bounding box center [780, 474] width 214 height 38
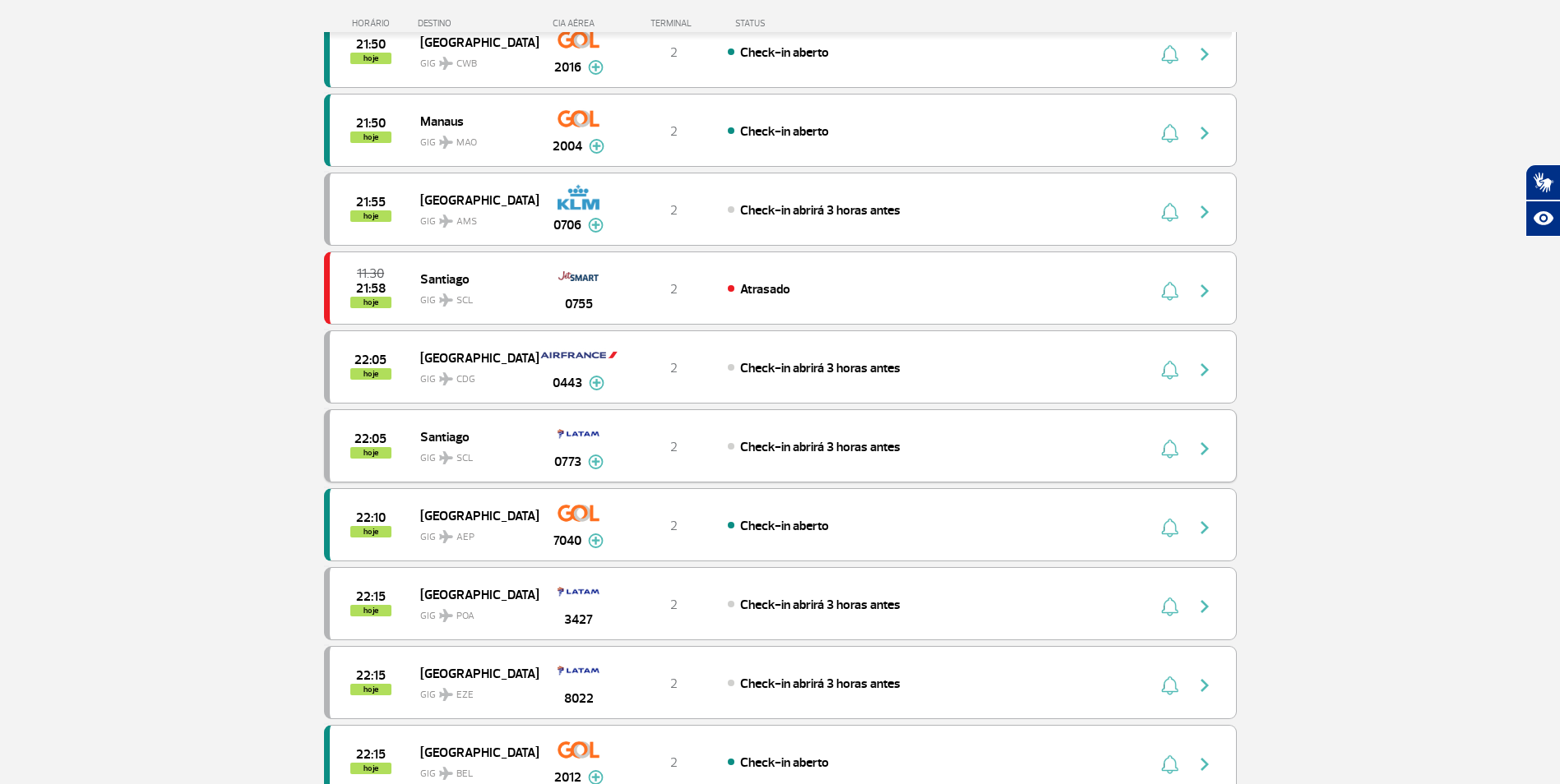
scroll to position [2183, 0]
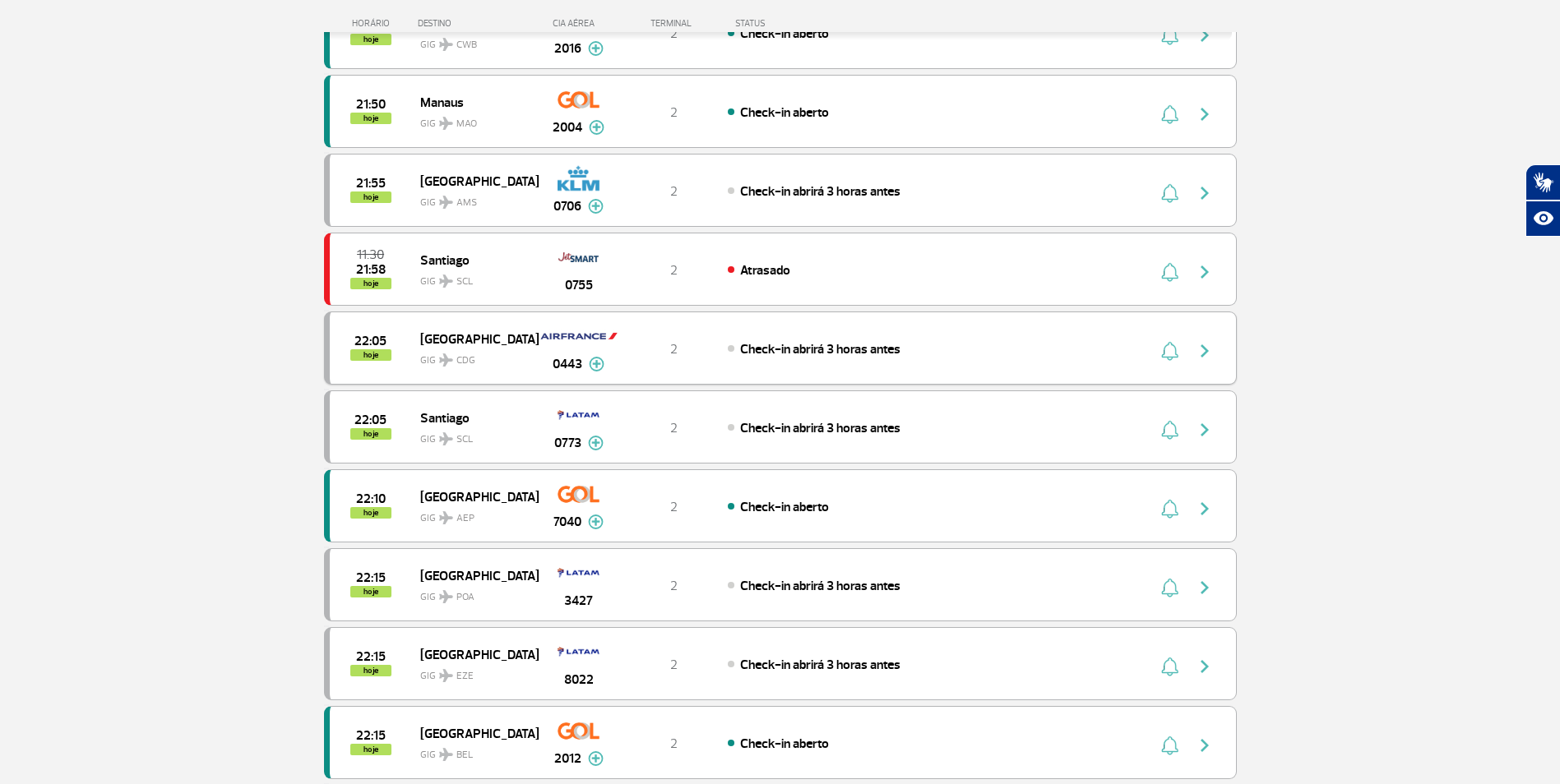
click at [936, 357] on div "Check-in abrirá 3 horas antes" at bounding box center [908, 349] width 362 height 18
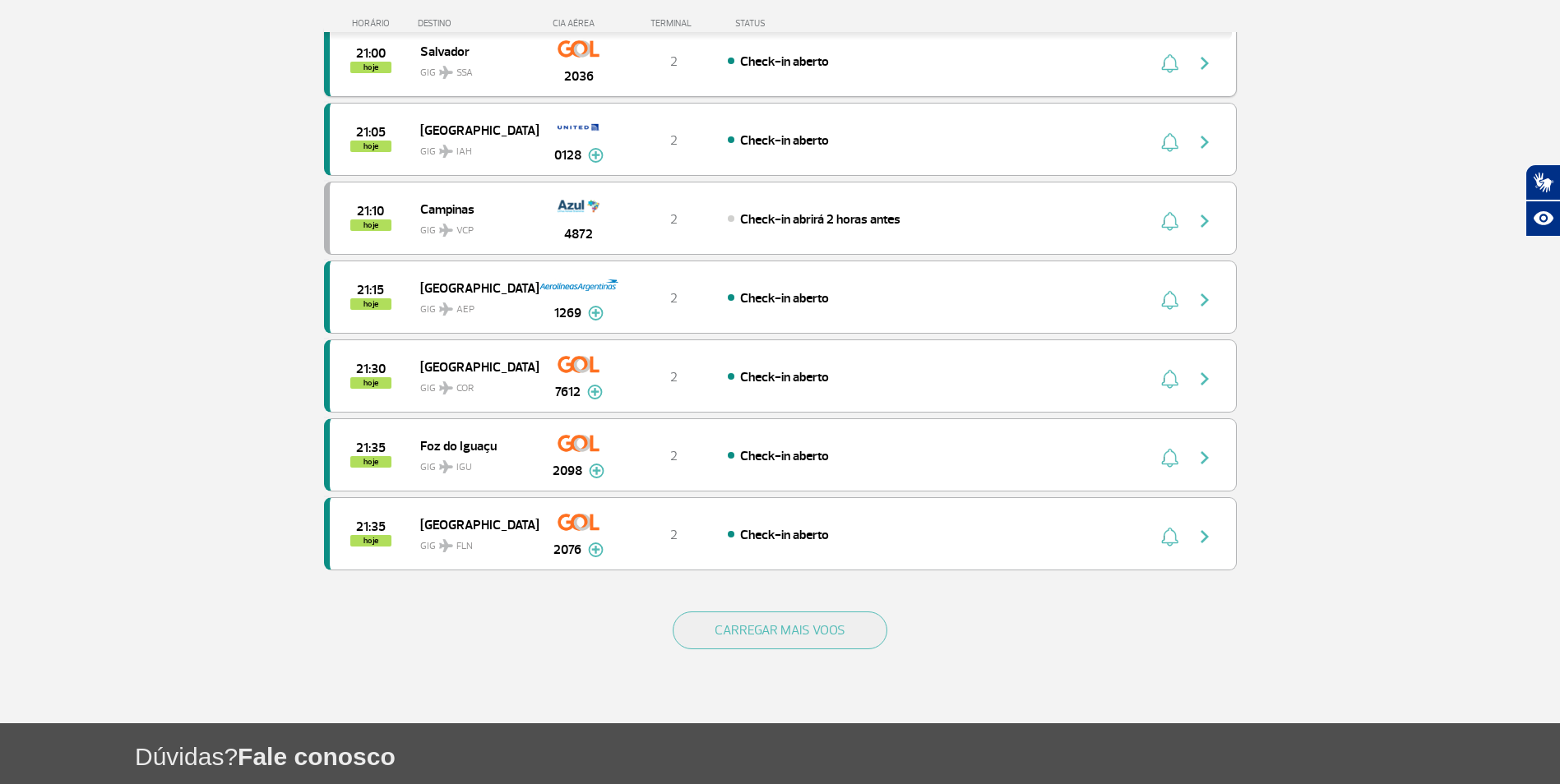
scroll to position [1316, 0]
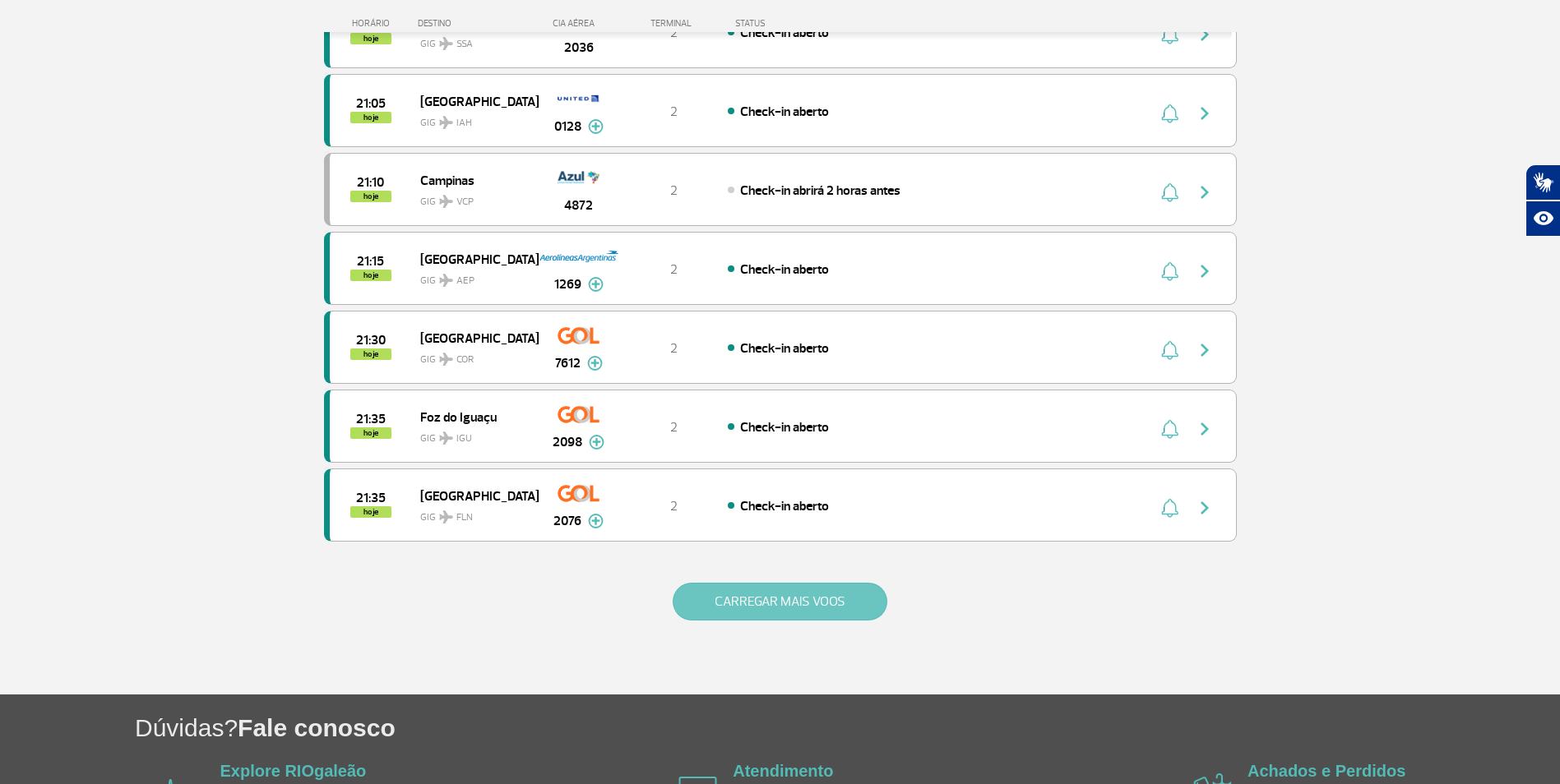
click at [792, 616] on button "CARREGAR MAIS VOOS" at bounding box center [780, 602] width 214 height 38
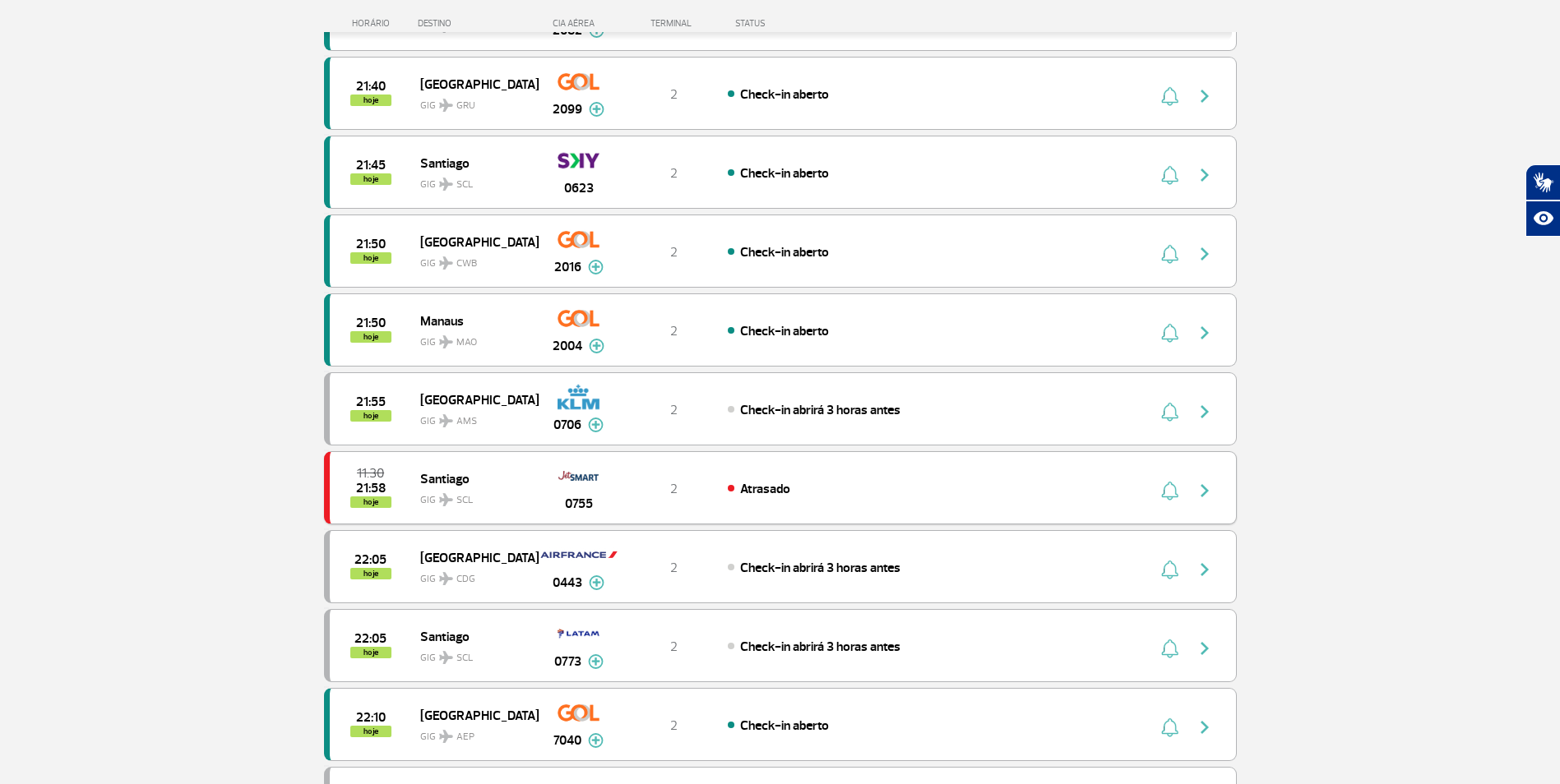
scroll to position [2056, 0]
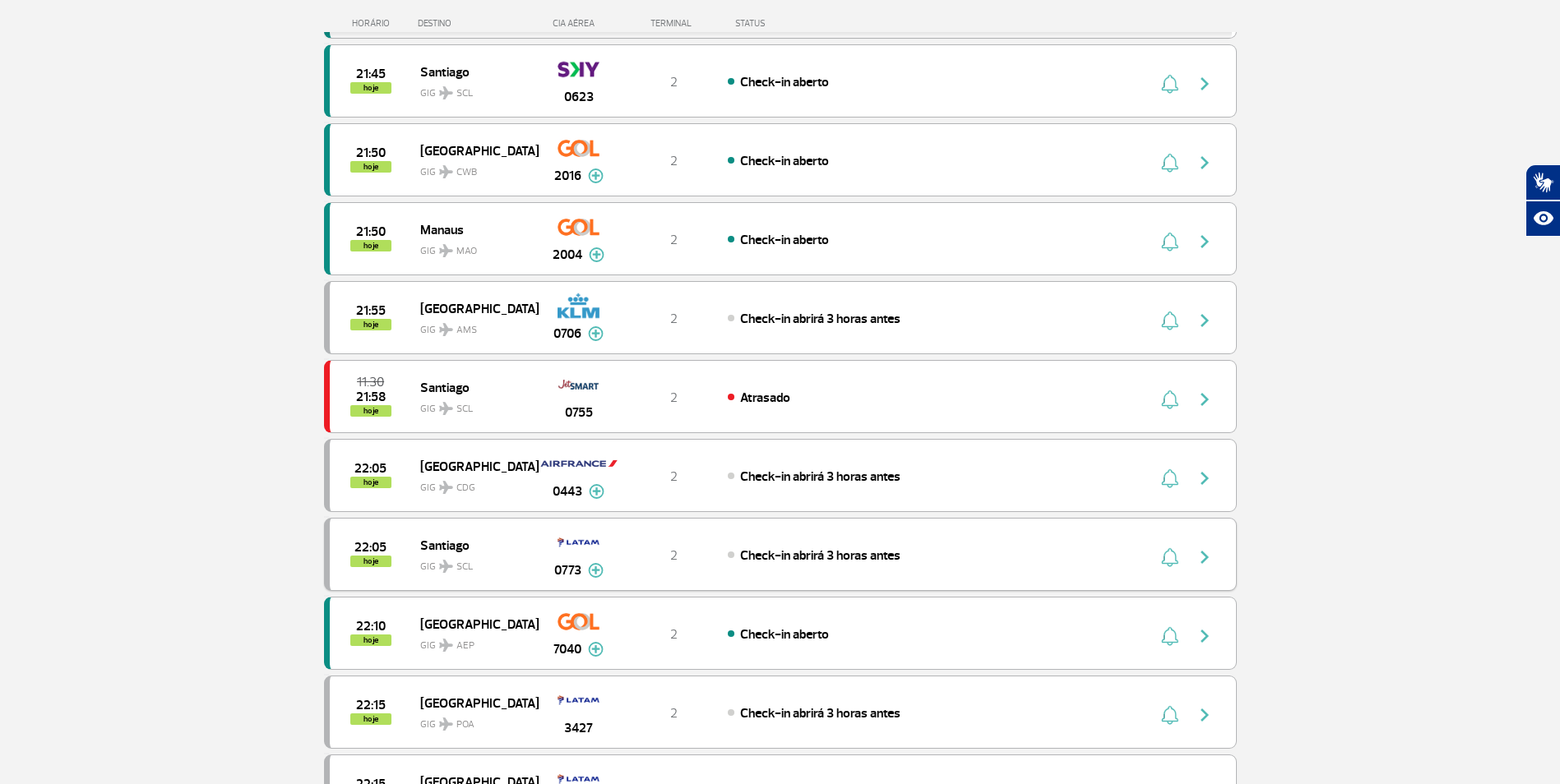
click at [832, 548] on span "Check-in abrirá 3 horas antes" at bounding box center [820, 556] width 160 height 16
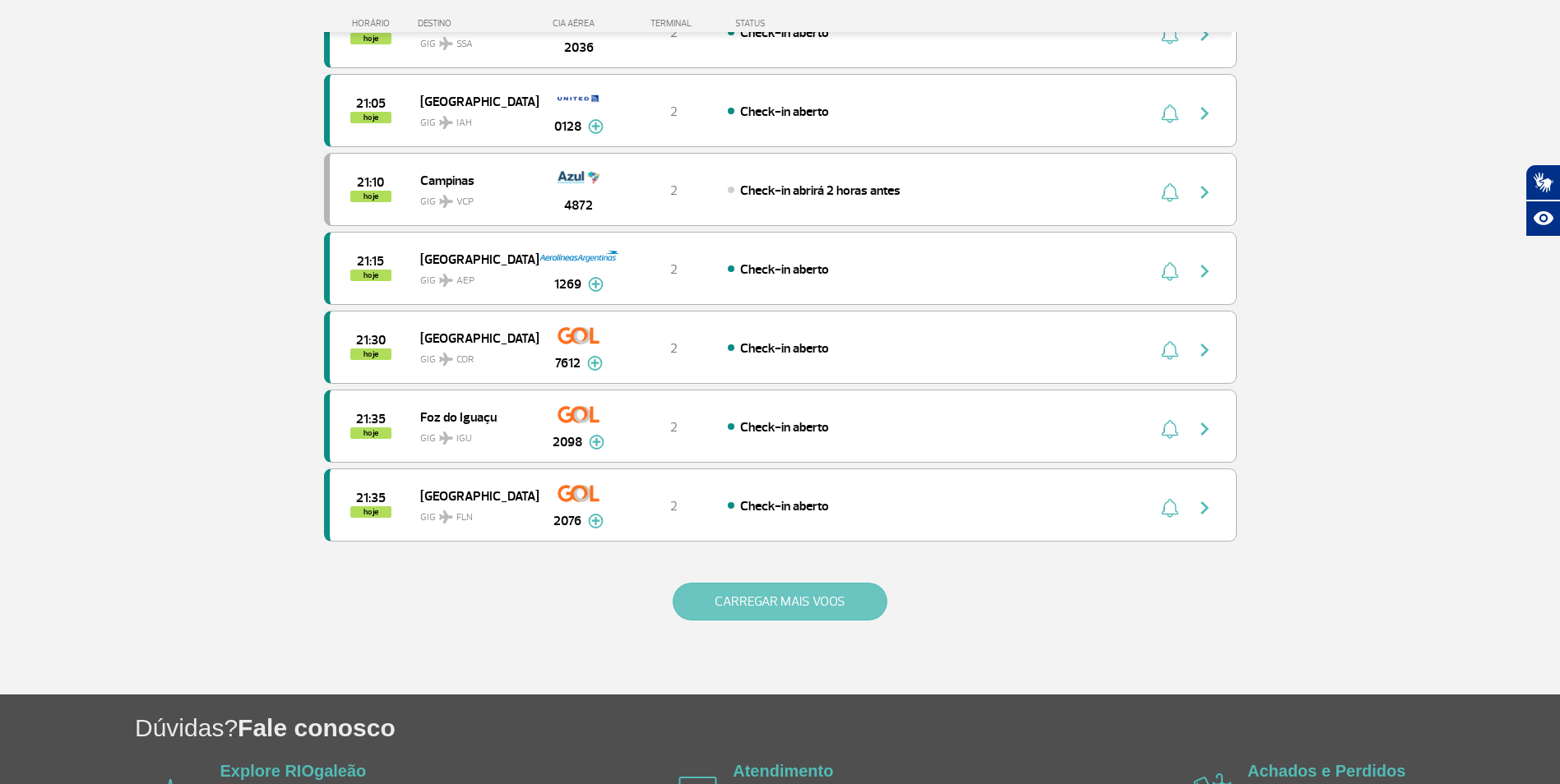
click at [792, 584] on button "CARREGAR MAIS VOOS" at bounding box center [780, 602] width 214 height 38
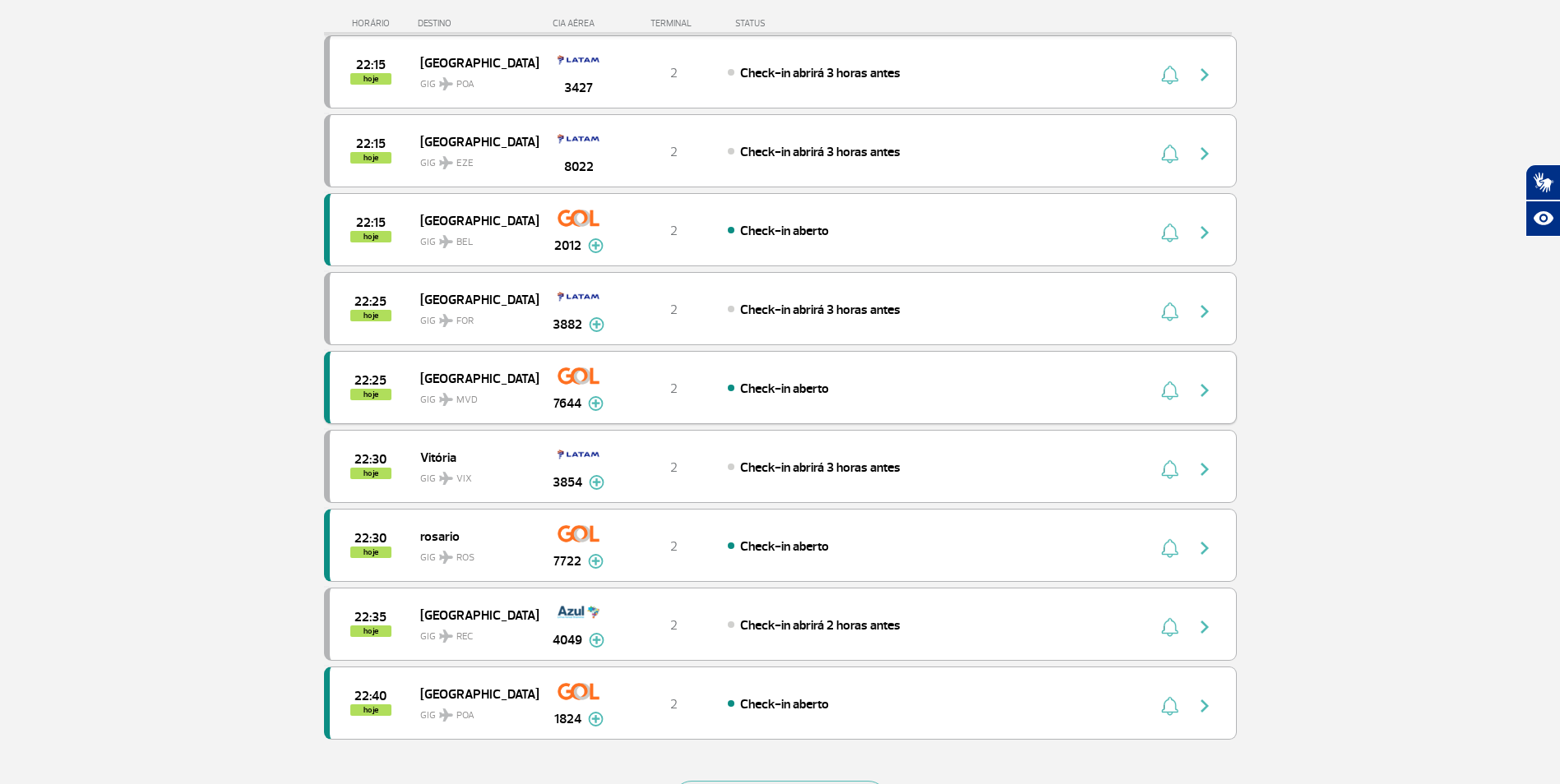
scroll to position [2713, 0]
